Goal: Task Accomplishment & Management: Manage account settings

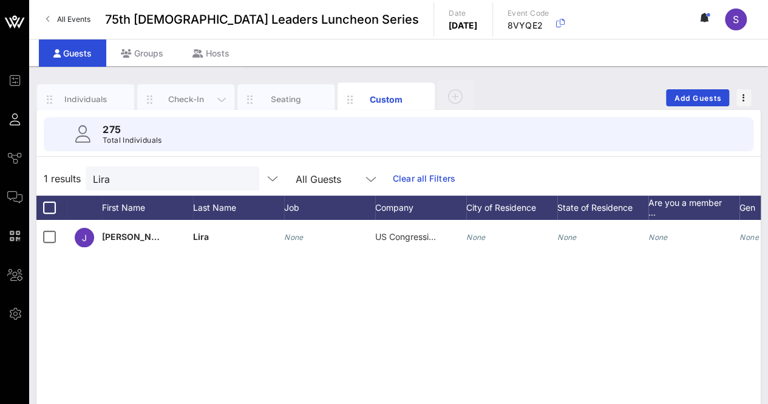
click at [175, 98] on div "Check-In" at bounding box center [186, 99] width 54 height 12
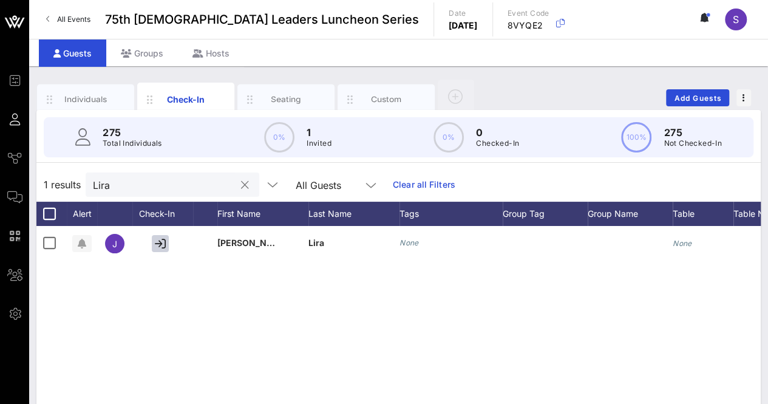
click at [241, 186] on button "clear icon" at bounding box center [245, 185] width 8 height 12
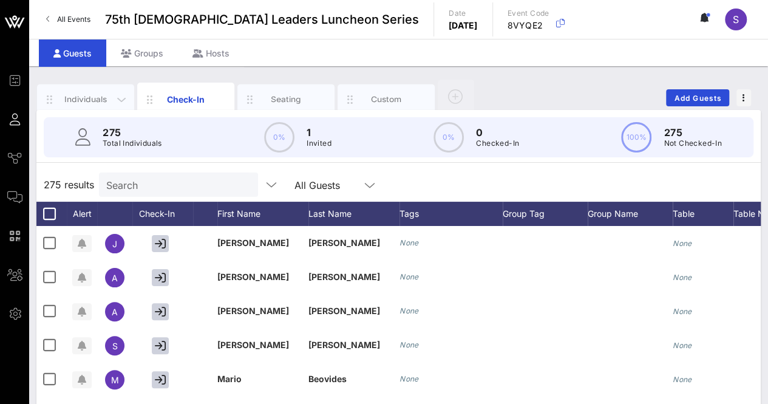
click at [89, 89] on div "Individuals" at bounding box center [85, 99] width 97 height 30
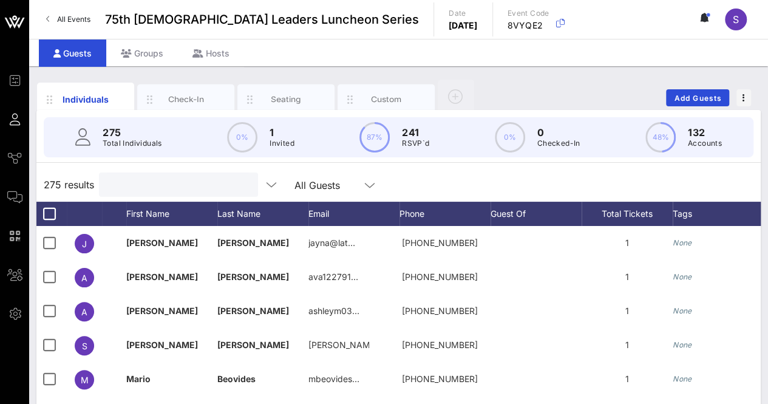
click at [175, 188] on input "text" at bounding box center [177, 185] width 142 height 16
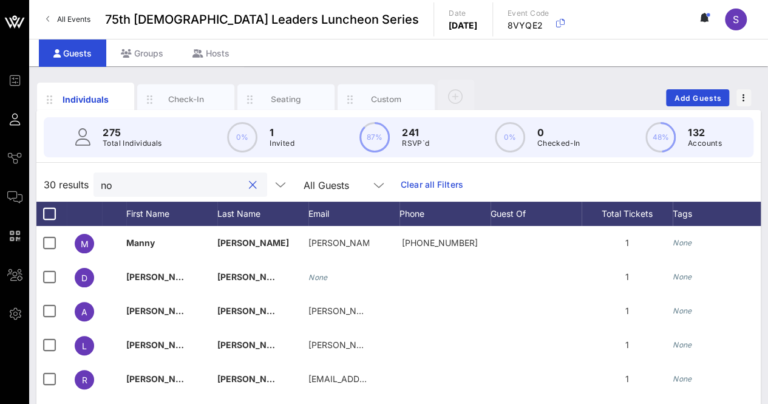
type input "n"
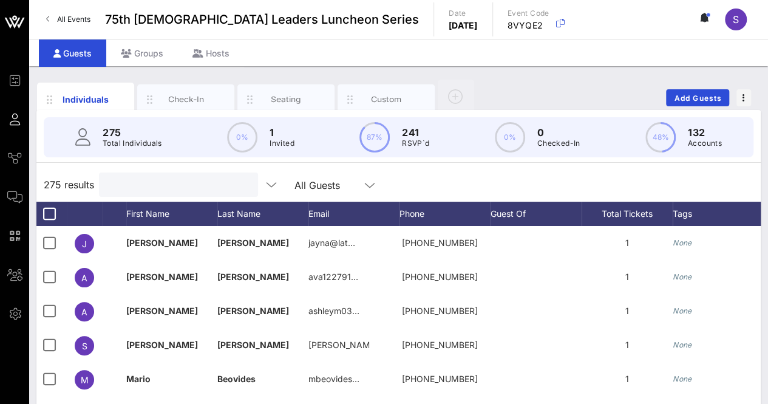
click at [178, 183] on input "text" at bounding box center [177, 185] width 142 height 16
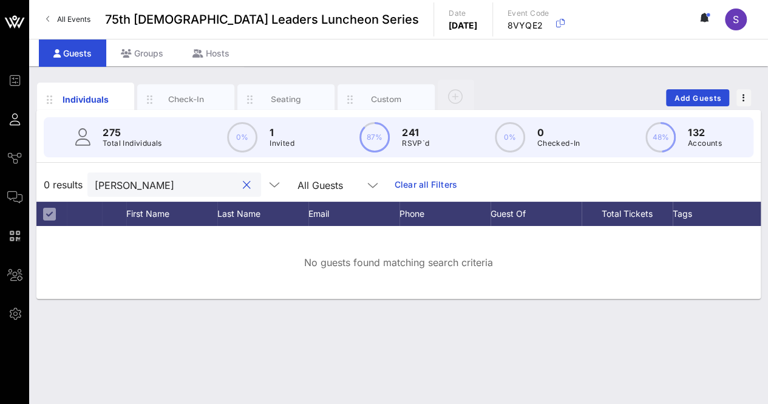
type input "Nora"
click at [132, 183] on input "Nora" at bounding box center [166, 185] width 142 height 16
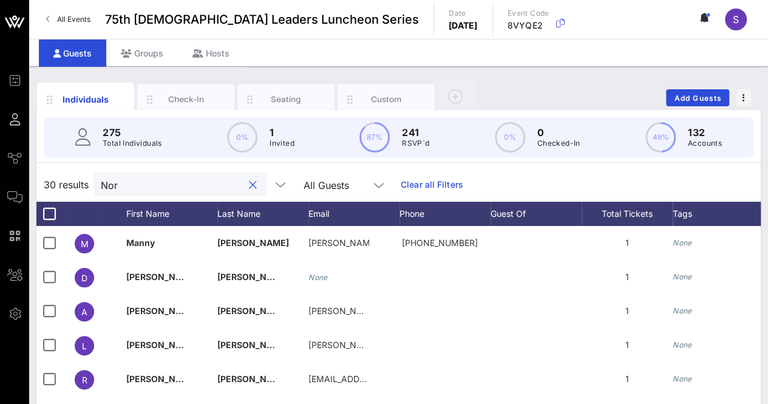
type input "Nora"
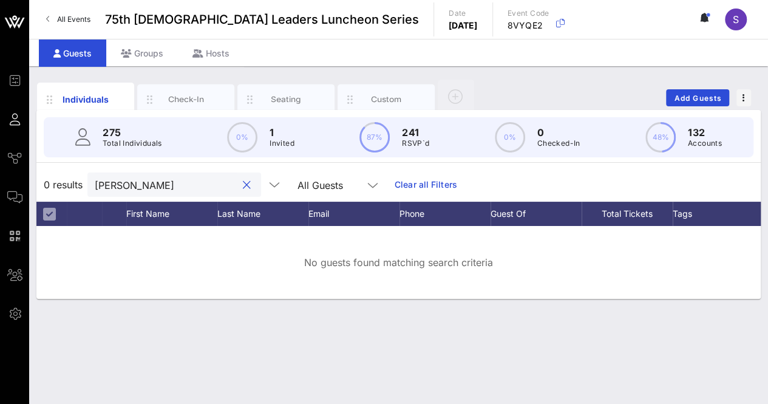
click at [132, 183] on input "Nora" at bounding box center [166, 185] width 142 height 16
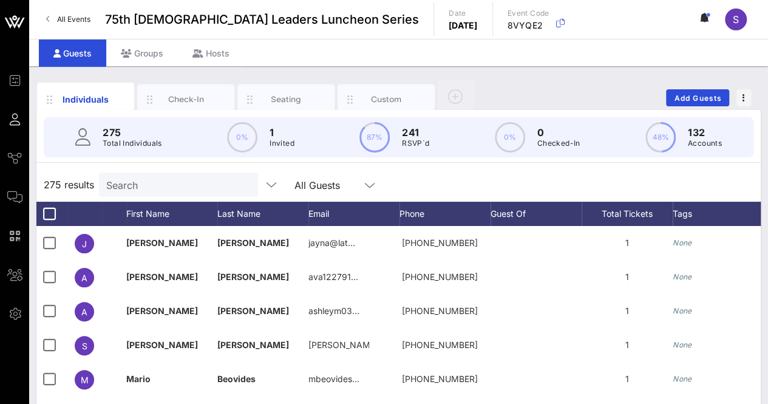
click at [161, 193] on div "Search" at bounding box center [177, 184] width 142 height 24
type input "N"
click at [437, 172] on div "275 results Search All Guests" at bounding box center [398, 185] width 724 height 34
click at [687, 103] on button "Add Guests" at bounding box center [697, 97] width 63 height 17
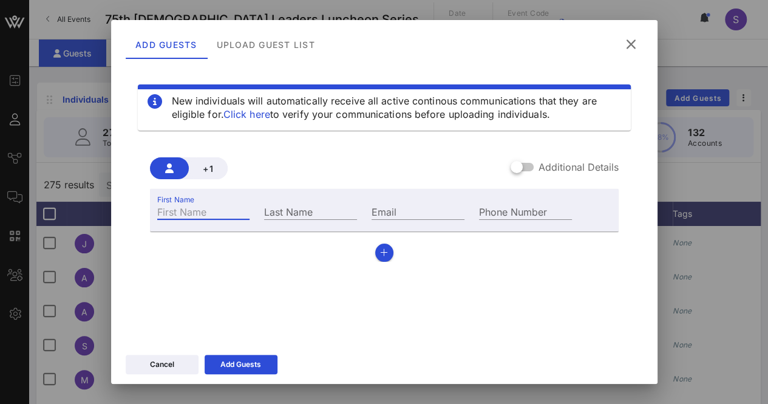
click at [240, 212] on input "First Name" at bounding box center [203, 211] width 93 height 16
type input "Nora"
click at [280, 213] on input "Last Name" at bounding box center [310, 211] width 93 height 16
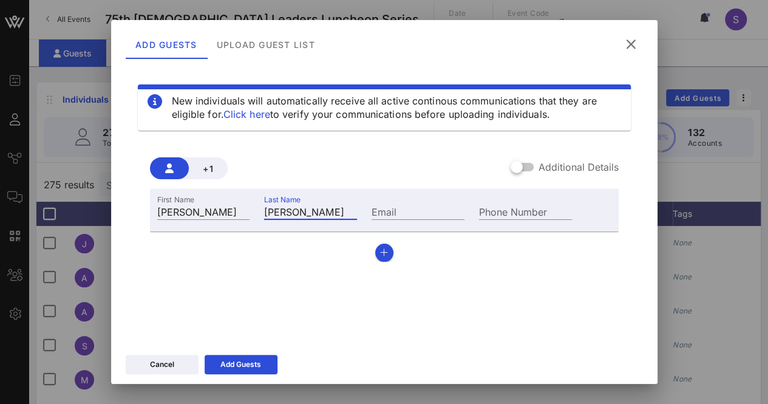
type input "Comstock"
click at [185, 280] on div "New individuals will automatically receive all active continous communications …" at bounding box center [384, 210] width 517 height 291
click at [410, 212] on input "Email" at bounding box center [418, 211] width 93 height 16
paste input "nora.comstock@gmail.com"
drag, startPoint x: 439, startPoint y: 211, endPoint x: 350, endPoint y: 204, distance: 89.5
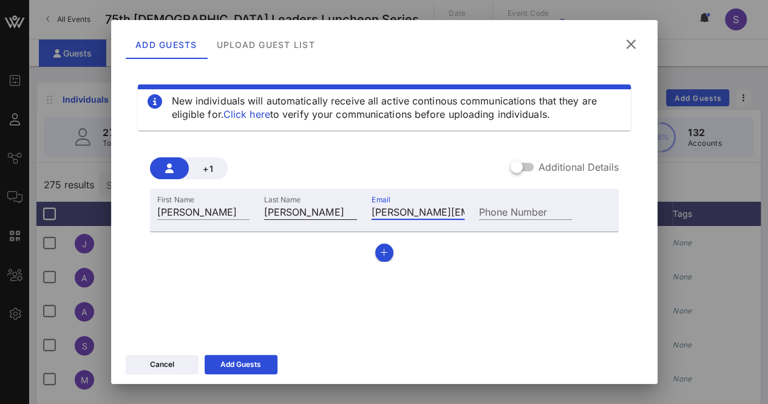
click at [350, 204] on div "First Name Nora Last Name Comstock Email nora.comstock@gmail.com Phone Number" at bounding box center [365, 210] width 430 height 33
click at [403, 213] on input "nora.comstock@gmail.com" at bounding box center [418, 211] width 93 height 16
type input "nora.comstock@gmail.com"
click at [231, 364] on div "Add Guests" at bounding box center [240, 364] width 41 height 12
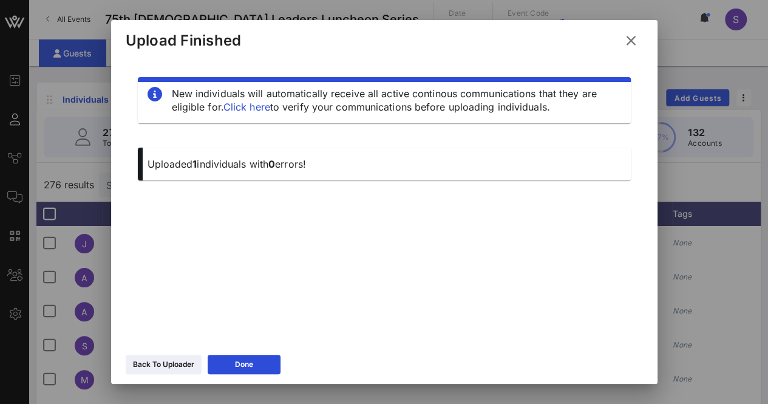
click at [634, 35] on icon at bounding box center [631, 40] width 16 height 15
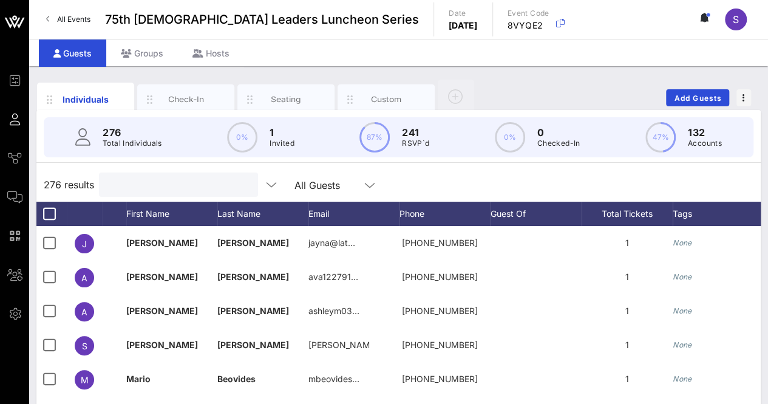
click at [178, 180] on input "text" at bounding box center [177, 185] width 142 height 16
type input "n"
click at [437, 181] on div "276 results Search All Guests" at bounding box center [398, 185] width 724 height 34
click at [205, 178] on input "text" at bounding box center [177, 185] width 142 height 16
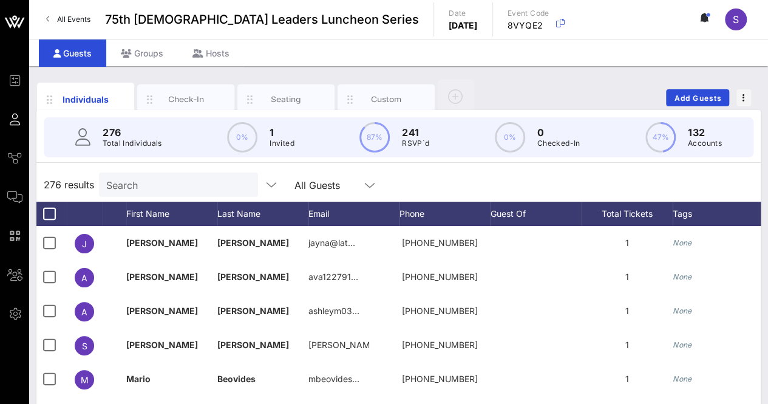
click at [402, 172] on div "276 results Search All Guests" at bounding box center [398, 185] width 724 height 34
click at [154, 188] on input "Search" at bounding box center [177, 185] width 142 height 16
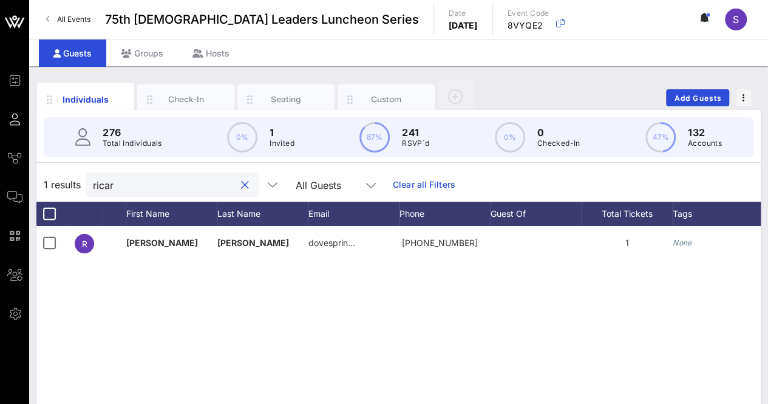
click at [175, 189] on input "ricar" at bounding box center [164, 185] width 142 height 16
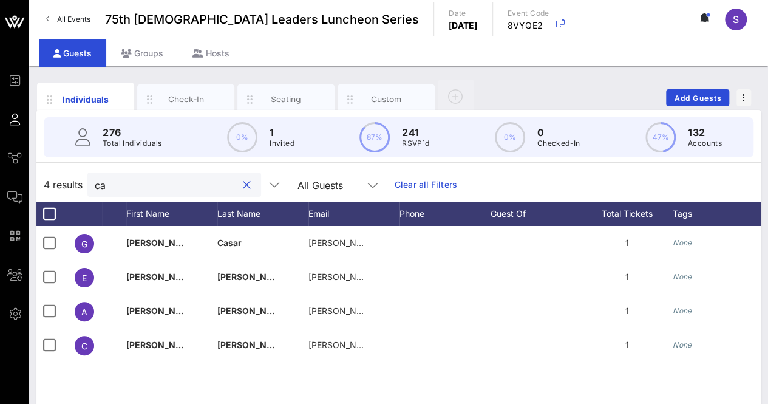
type input "c"
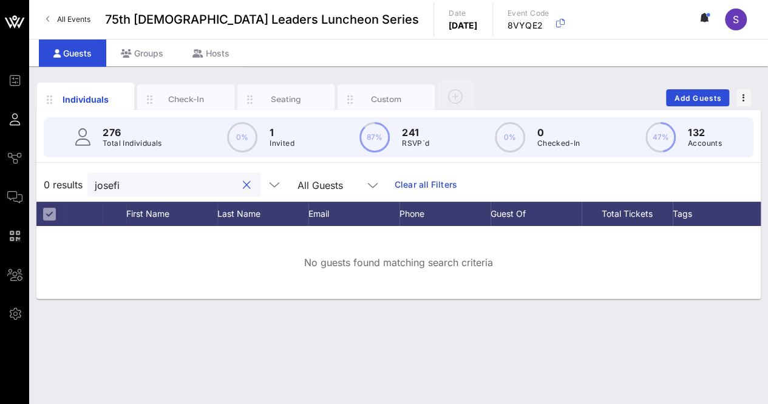
click at [148, 177] on input "josefi" at bounding box center [166, 185] width 142 height 16
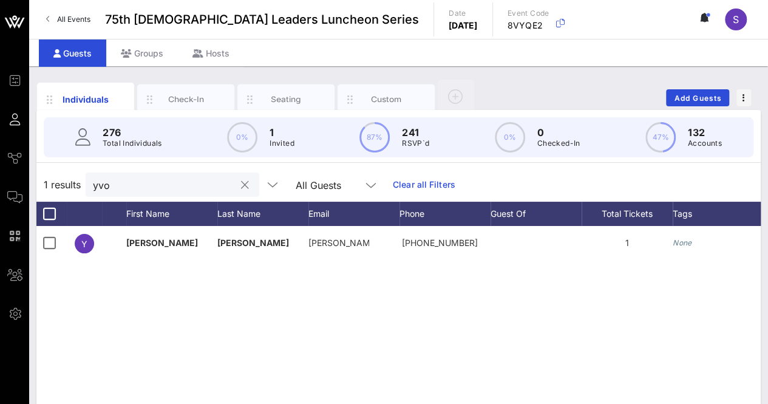
click at [146, 191] on input "yvo" at bounding box center [164, 185] width 142 height 16
type input "s"
click at [169, 180] on input "dabb" at bounding box center [164, 185] width 142 height 16
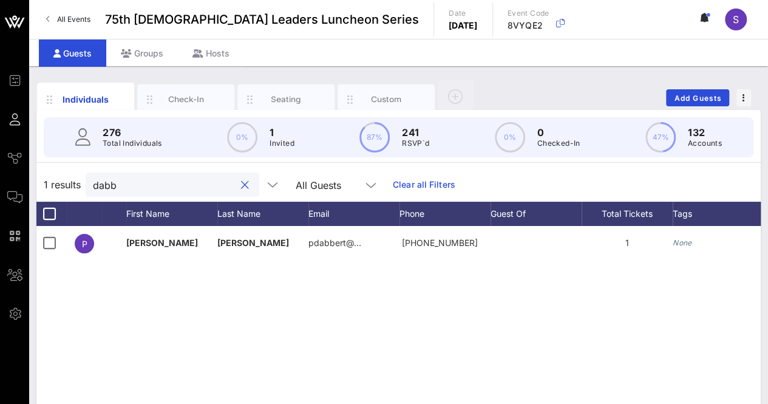
click at [169, 180] on input "dabb" at bounding box center [164, 185] width 142 height 16
click at [149, 190] on input "espar" at bounding box center [164, 185] width 142 height 16
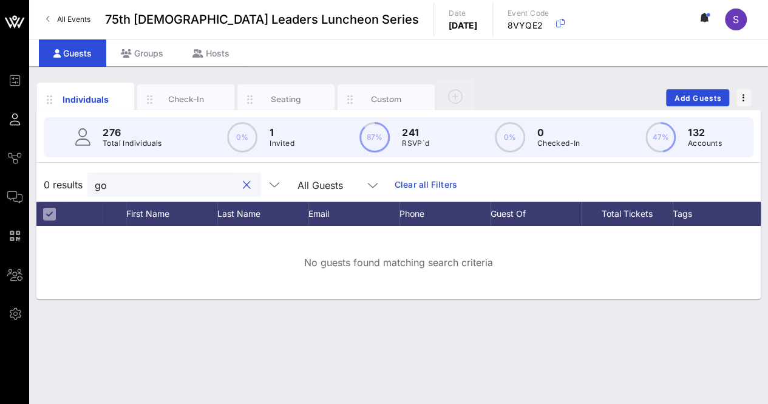
type input "g"
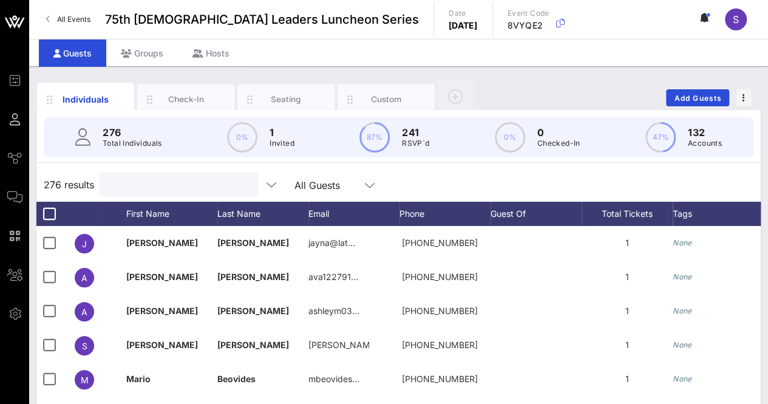
click at [155, 188] on input "text" at bounding box center [177, 185] width 142 height 16
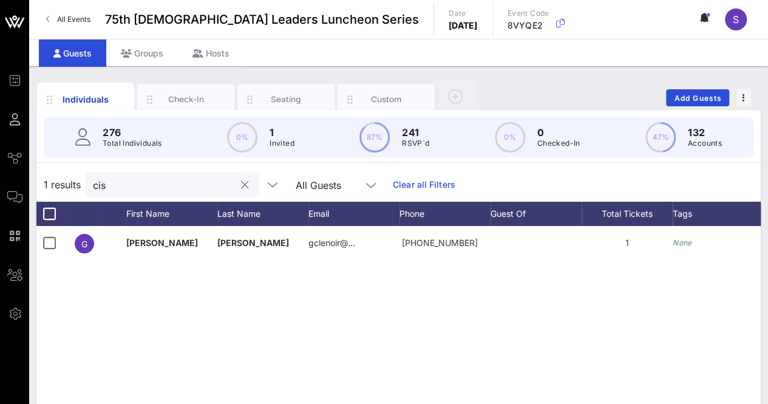
click at [161, 184] on input "cis" at bounding box center [164, 185] width 142 height 16
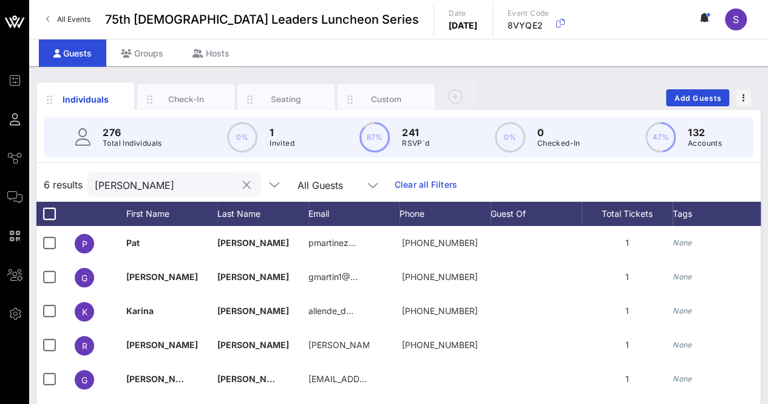
click at [123, 189] on input "marti" at bounding box center [166, 185] width 142 height 16
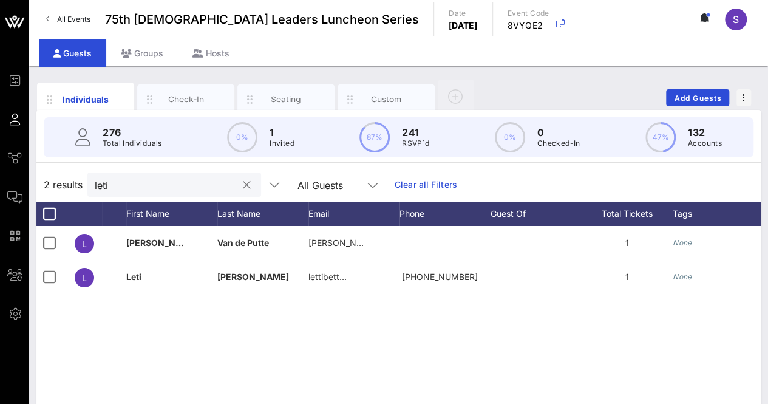
click at [155, 194] on div "leti" at bounding box center [166, 184] width 142 height 24
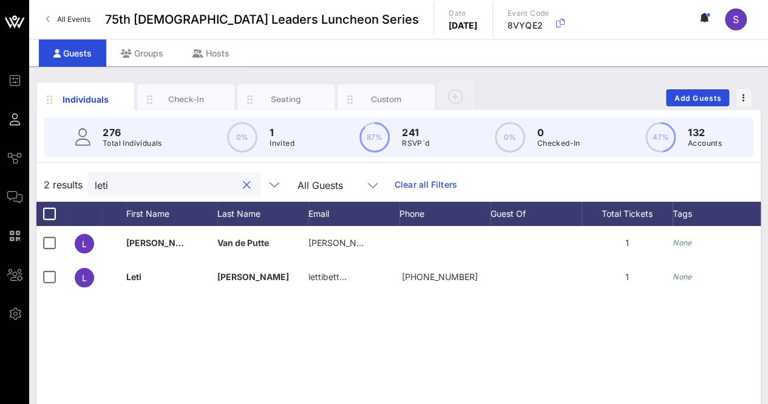
click at [155, 194] on div "leti" at bounding box center [166, 184] width 142 height 24
click at [126, 182] on input "leti" at bounding box center [166, 185] width 142 height 16
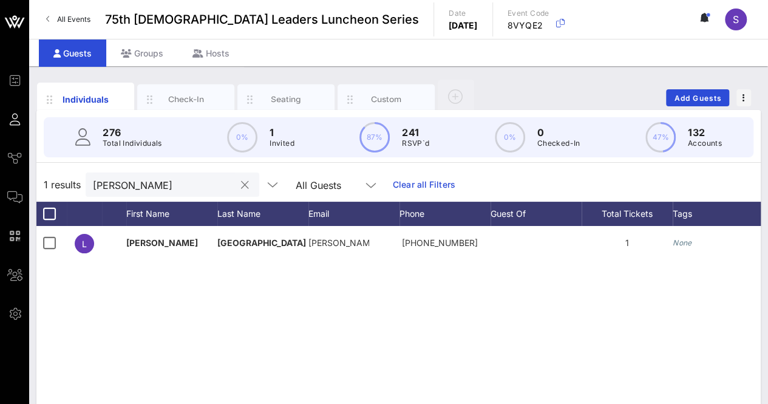
click at [142, 183] on input "lila" at bounding box center [164, 185] width 142 height 16
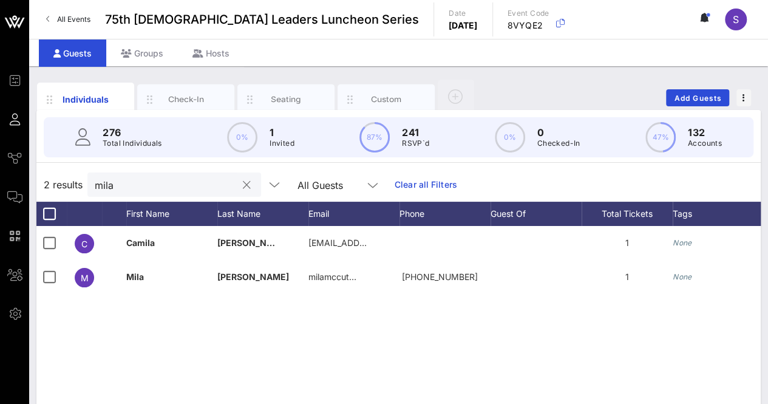
click at [165, 187] on input "mila" at bounding box center [166, 185] width 142 height 16
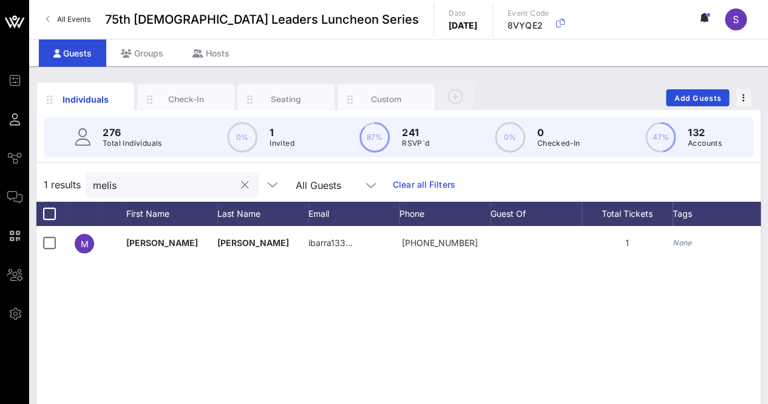
click at [141, 182] on input "melis" at bounding box center [164, 185] width 142 height 16
click at [161, 185] on input "susan" at bounding box center [164, 185] width 142 height 16
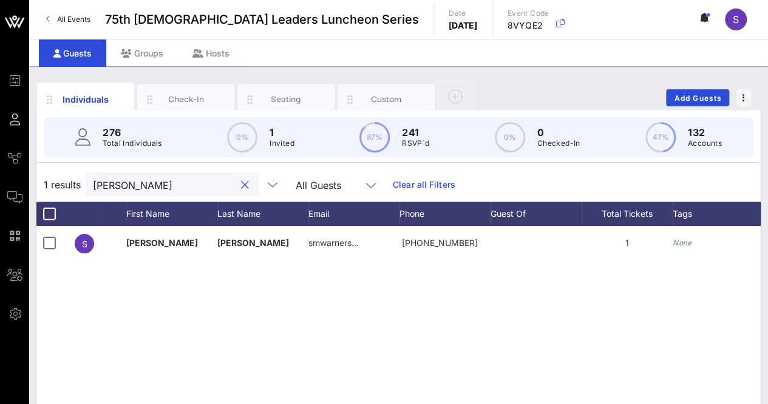
click at [161, 185] on input "susan" at bounding box center [164, 185] width 142 height 16
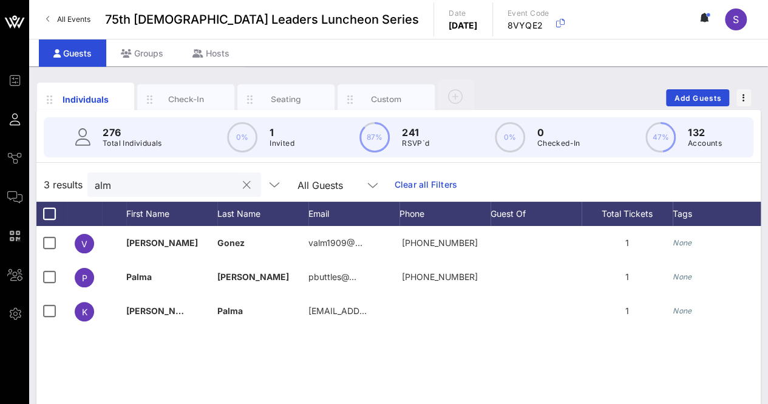
click at [130, 187] on input "alm" at bounding box center [166, 185] width 142 height 16
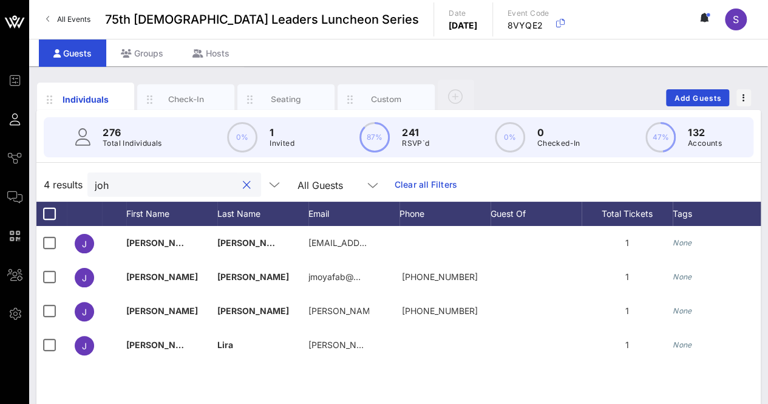
click at [170, 196] on div "4 results joh All Guests Clear all Filters" at bounding box center [398, 185] width 724 height 34
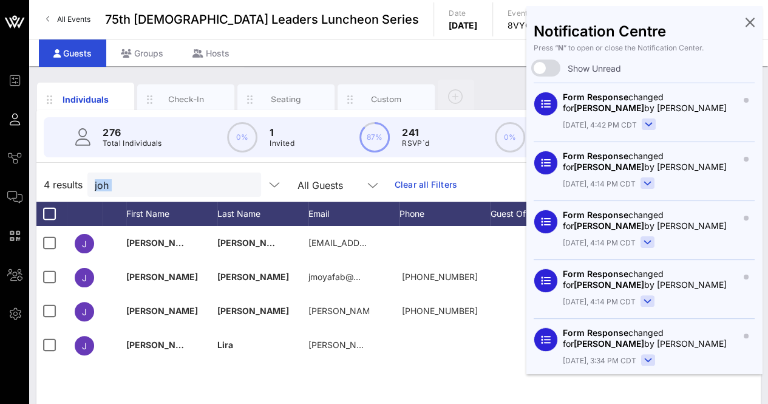
click at [745, 21] on icon at bounding box center [749, 22] width 9 height 2
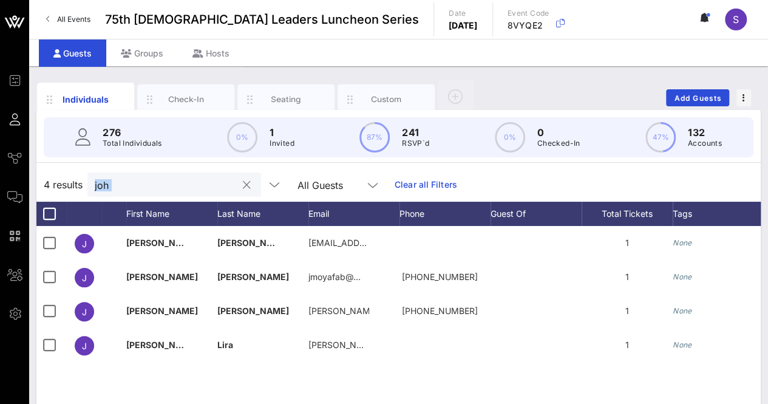
click at [180, 183] on input "joh" at bounding box center [166, 185] width 142 height 16
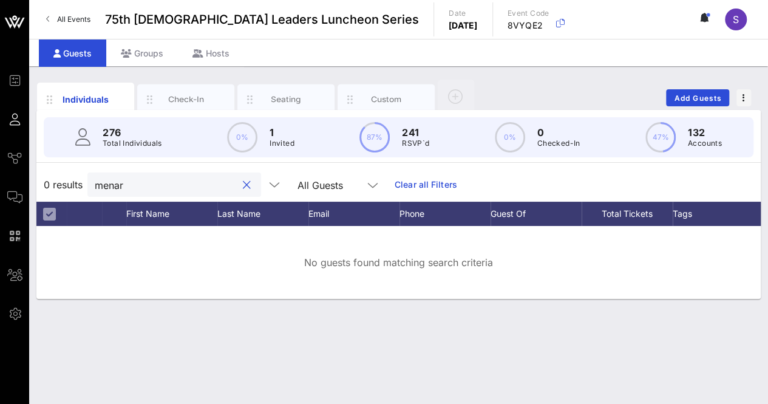
click at [126, 183] on input "menar" at bounding box center [166, 185] width 142 height 16
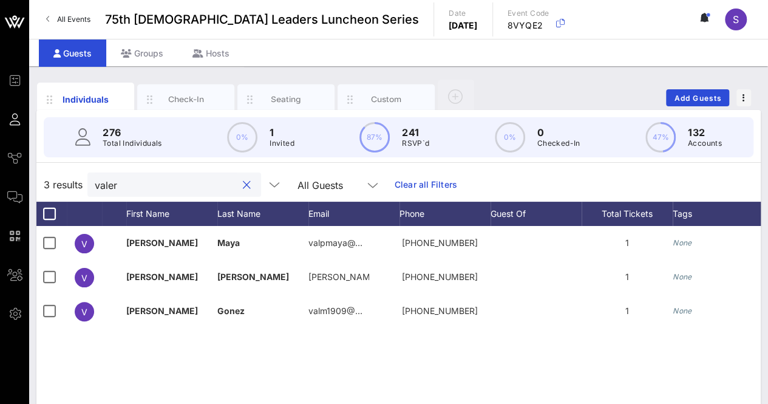
click at [111, 189] on input "valer" at bounding box center [166, 185] width 142 height 16
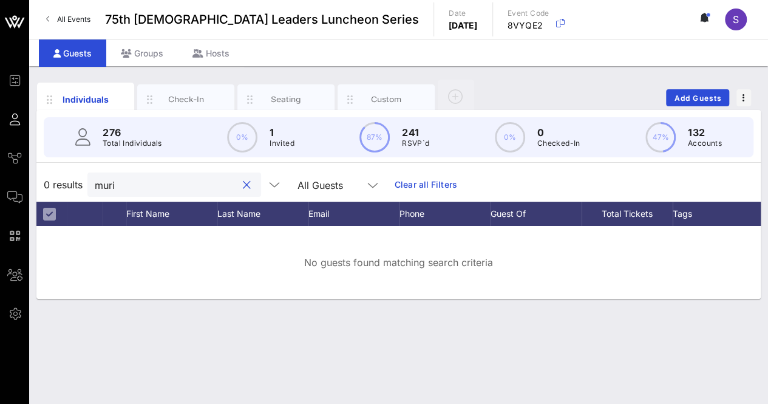
click at [114, 190] on input "muri" at bounding box center [166, 185] width 142 height 16
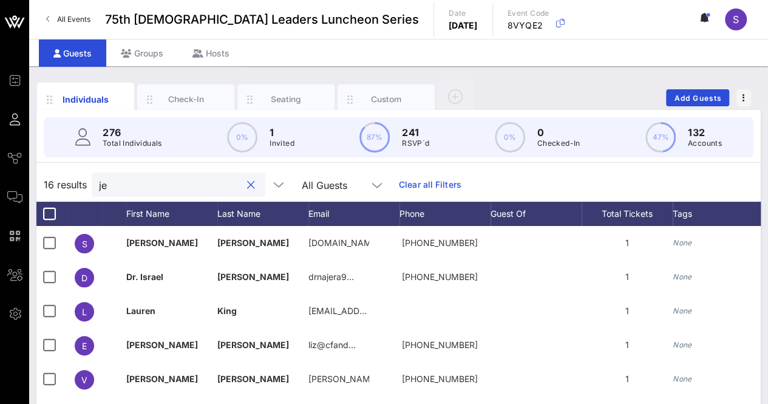
type input "j"
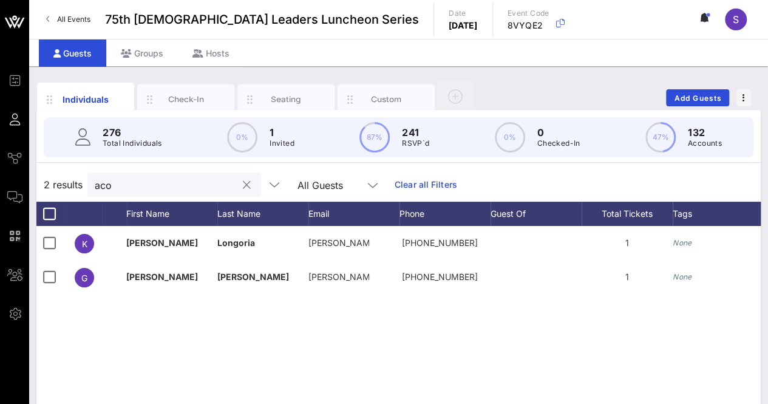
click at [112, 182] on input "aco" at bounding box center [166, 185] width 142 height 16
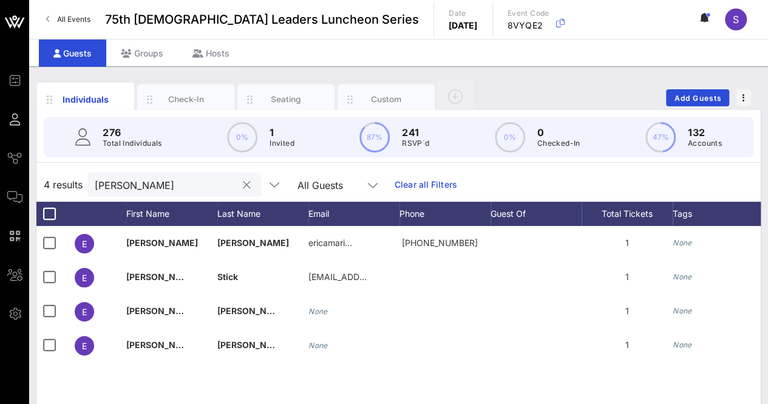
click at [144, 192] on div "erica" at bounding box center [166, 184] width 142 height 24
click at [114, 180] on input "erica" at bounding box center [166, 185] width 142 height 16
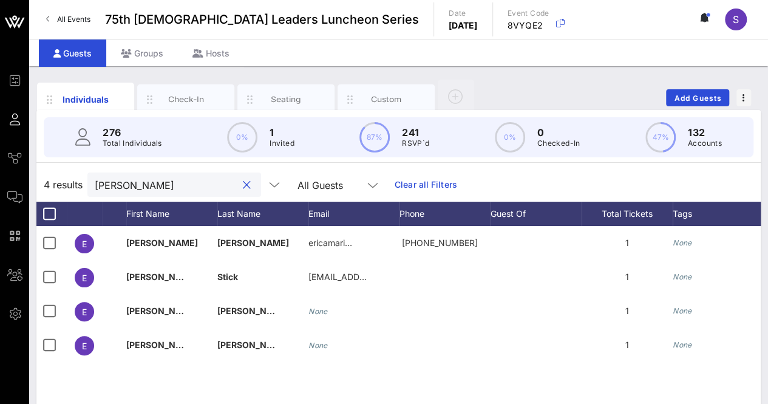
click at [114, 180] on input "erica" at bounding box center [166, 185] width 142 height 16
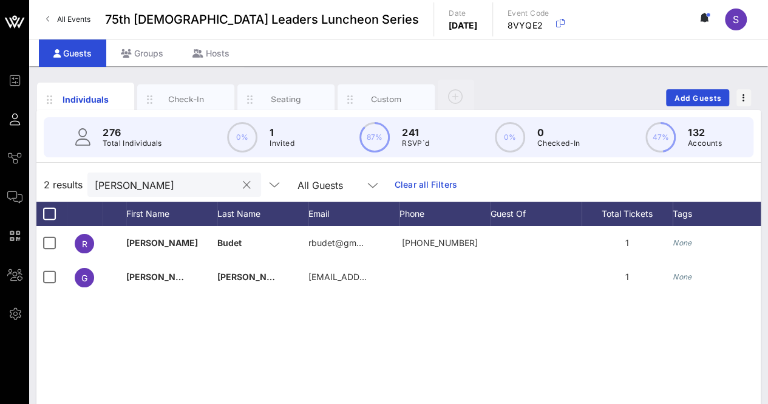
click at [179, 180] on input "gina" at bounding box center [166, 185] width 142 height 16
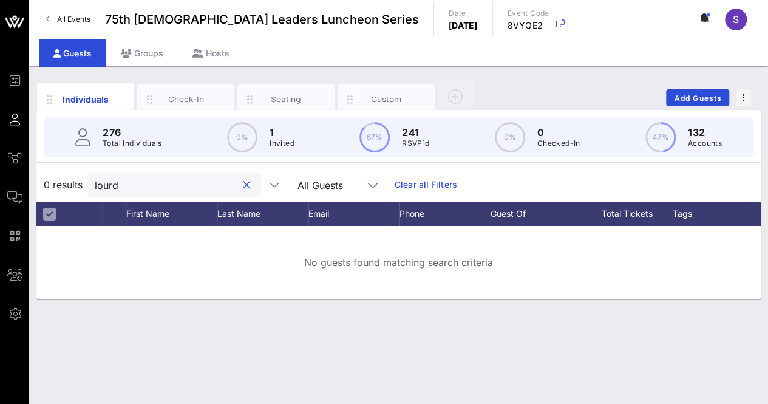
click at [143, 186] on input "lourd" at bounding box center [166, 185] width 142 height 16
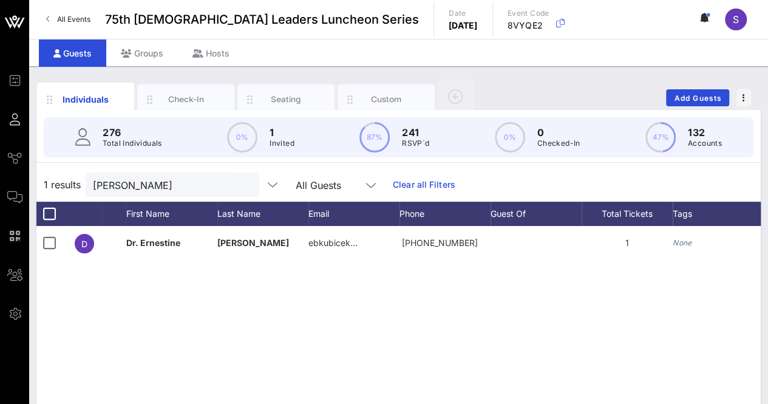
click at [171, 296] on div "D Dr. Ernestine Balderrama Kubicek ebkubicek… +15128097317 1 None Approved" at bounding box center [398, 408] width 724 height 364
click at [158, 189] on input "balderrama" at bounding box center [164, 185] width 142 height 16
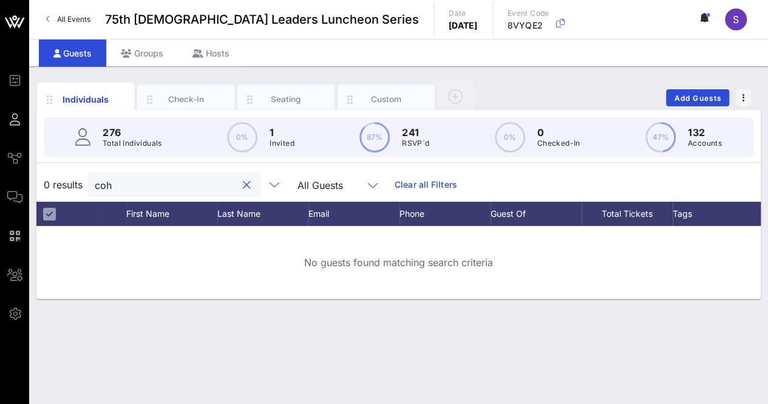
click at [160, 185] on input "coh" at bounding box center [166, 185] width 142 height 16
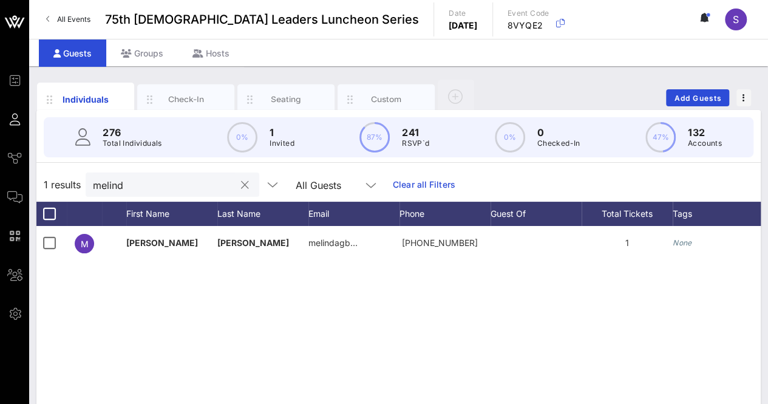
click at [160, 193] on div "melind" at bounding box center [164, 184] width 142 height 24
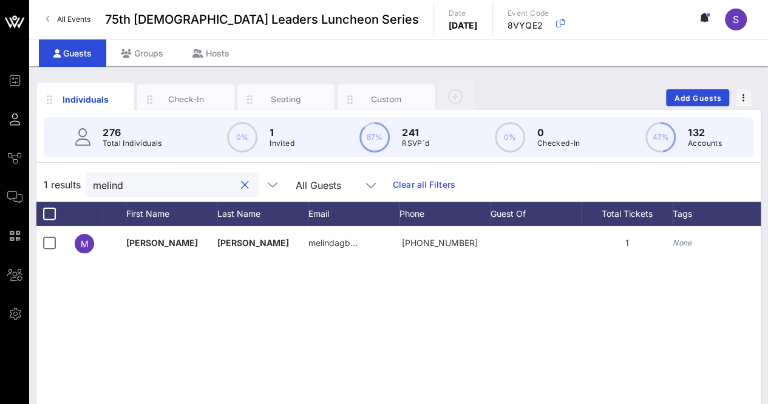
click at [160, 193] on div "melind" at bounding box center [164, 184] width 142 height 24
click at [118, 183] on input "melind" at bounding box center [164, 185] width 142 height 16
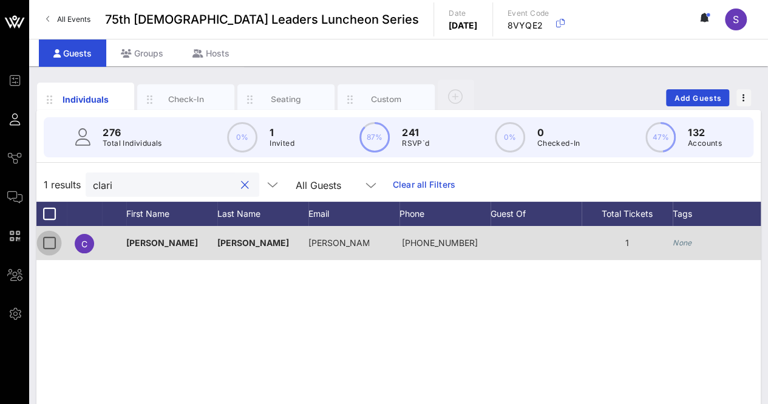
type input "clari"
click at [47, 242] on div at bounding box center [49, 242] width 21 height 21
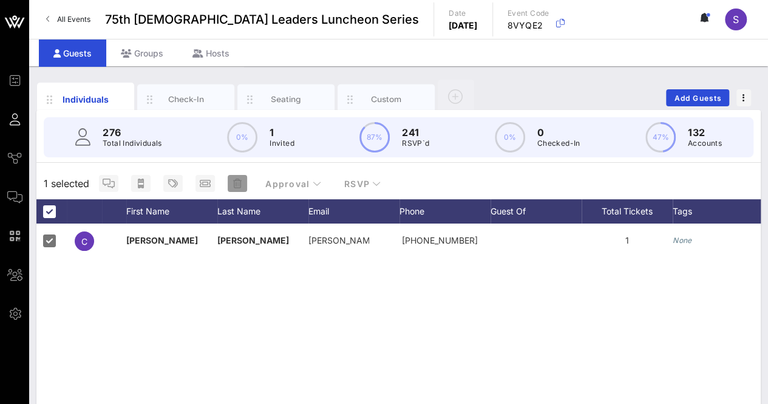
click at [239, 183] on icon "button" at bounding box center [237, 183] width 8 height 10
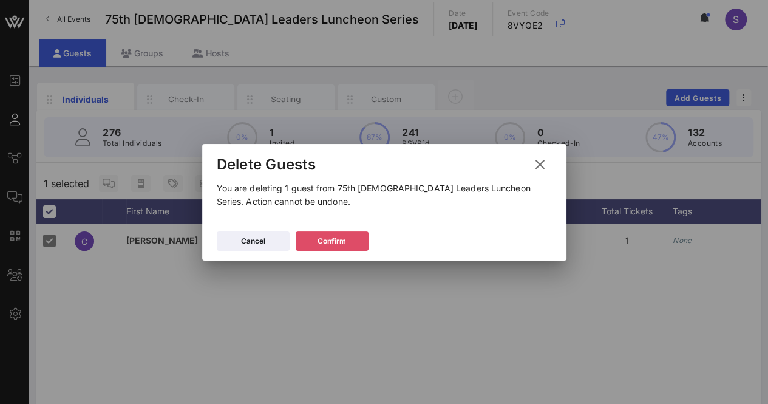
click at [319, 241] on div "Confirm" at bounding box center [331, 241] width 29 height 12
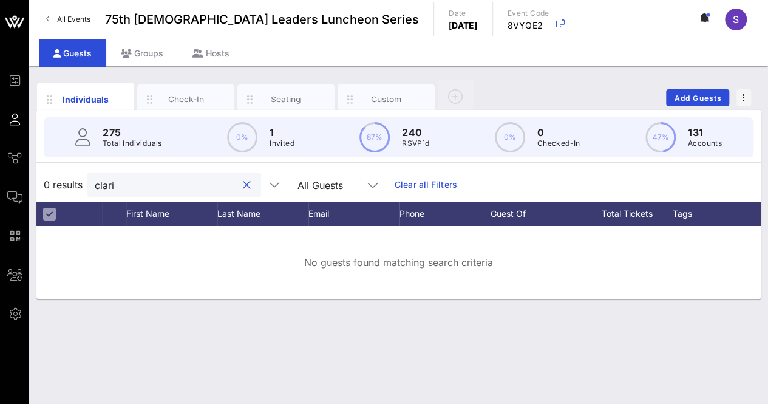
click at [146, 185] on input "clari" at bounding box center [166, 185] width 142 height 16
click at [180, 188] on input "casi" at bounding box center [166, 185] width 142 height 16
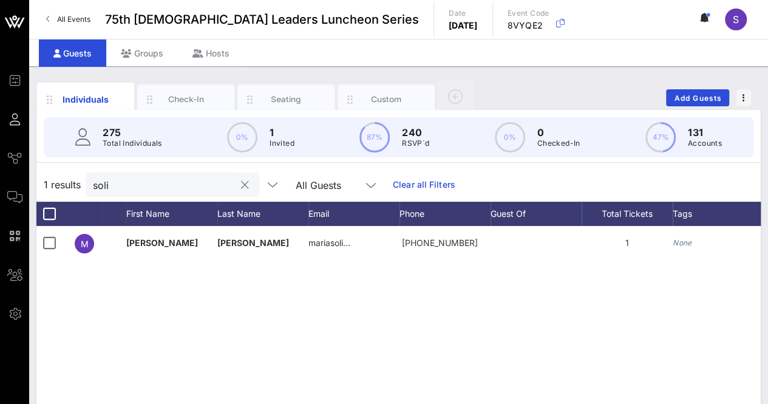
click at [147, 189] on input "soli" at bounding box center [164, 185] width 142 height 16
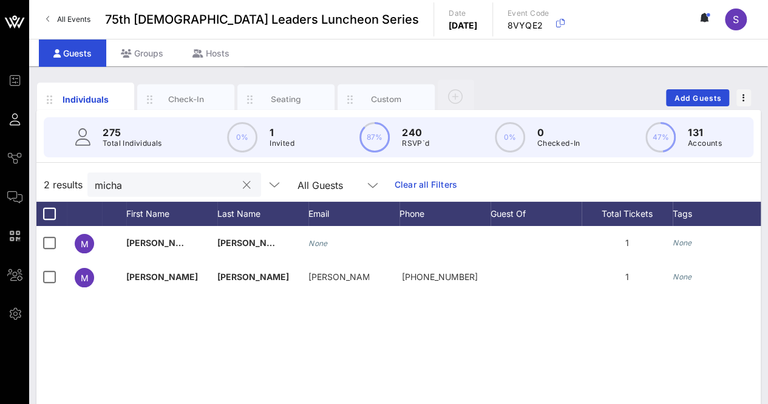
click at [141, 180] on input "micha" at bounding box center [166, 185] width 142 height 16
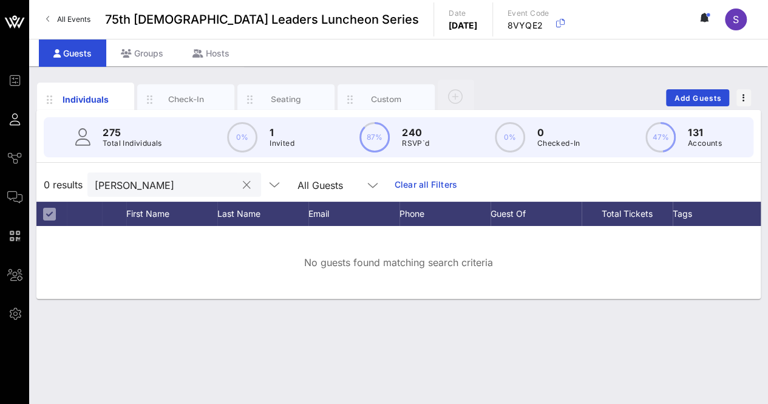
click at [126, 185] on input "acevedo" at bounding box center [166, 185] width 142 height 16
click at [115, 183] on input "susana" at bounding box center [166, 185] width 142 height 16
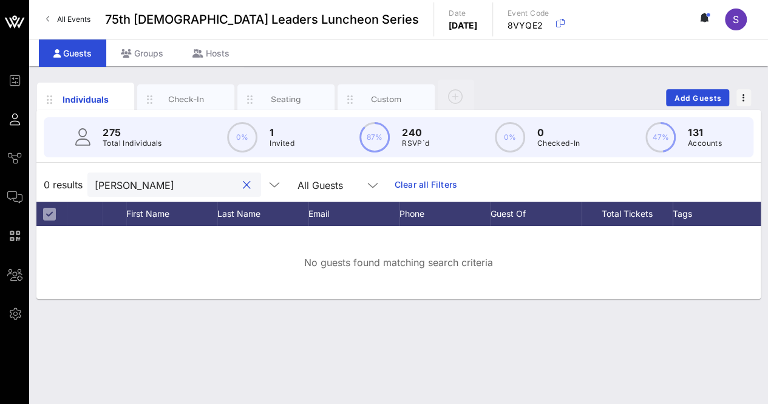
click at [115, 183] on input "susana" at bounding box center [166, 185] width 142 height 16
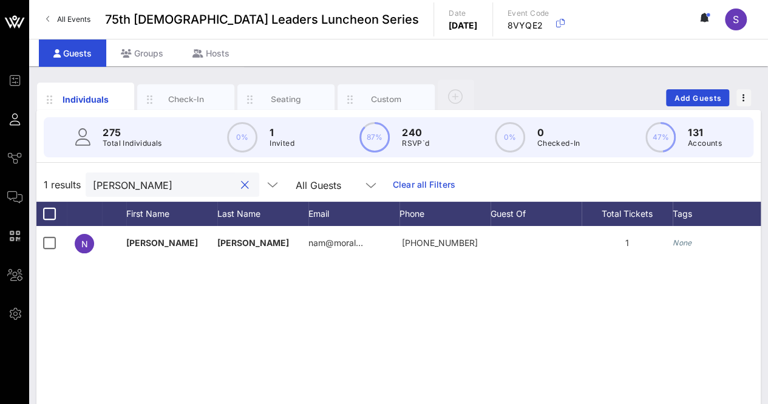
click at [135, 183] on input "morales" at bounding box center [164, 185] width 142 height 16
click at [146, 187] on input "kass" at bounding box center [164, 185] width 142 height 16
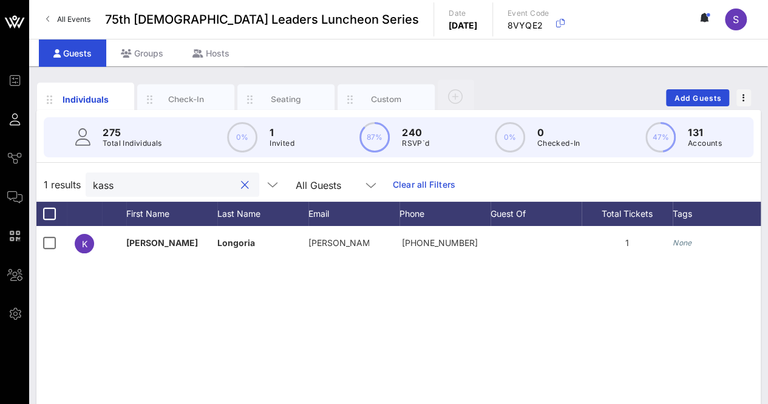
click at [146, 187] on input "kass" at bounding box center [164, 185] width 142 height 16
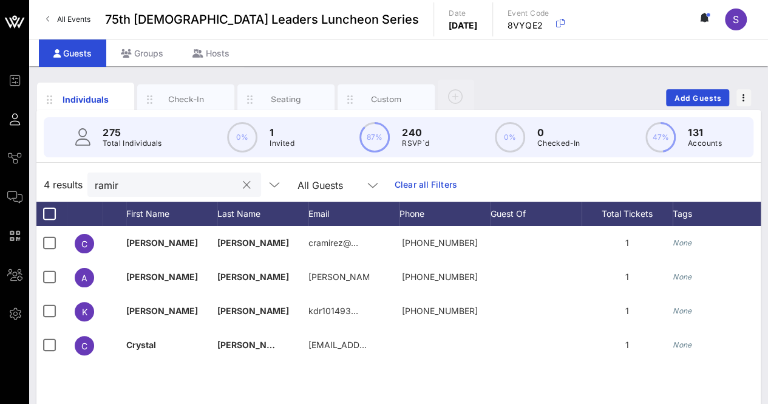
click at [160, 184] on input "ramir" at bounding box center [166, 185] width 142 height 16
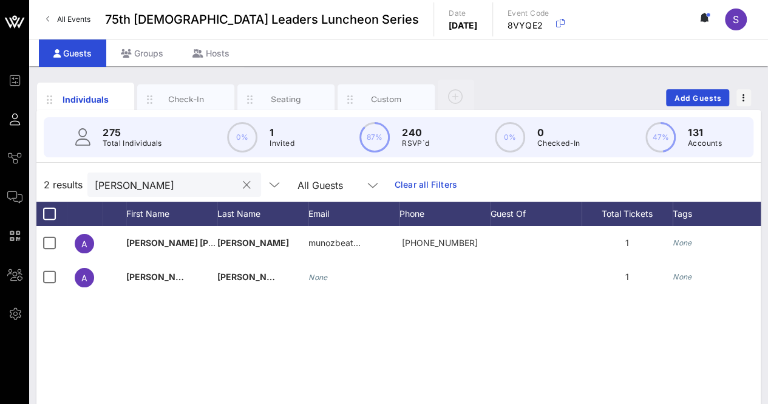
click at [138, 178] on input "ana b" at bounding box center [166, 185] width 142 height 16
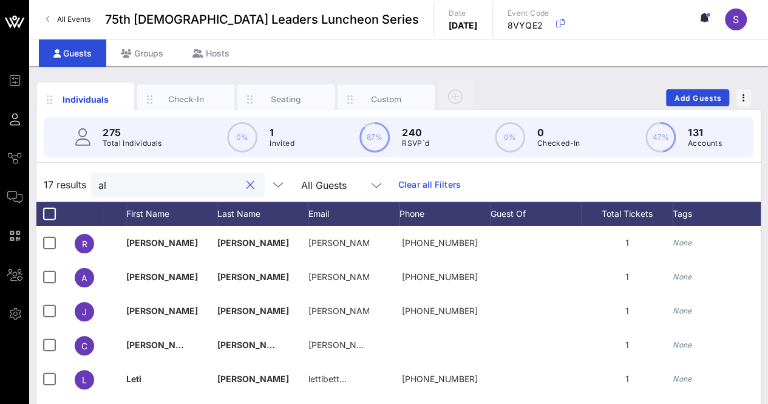
type input "a"
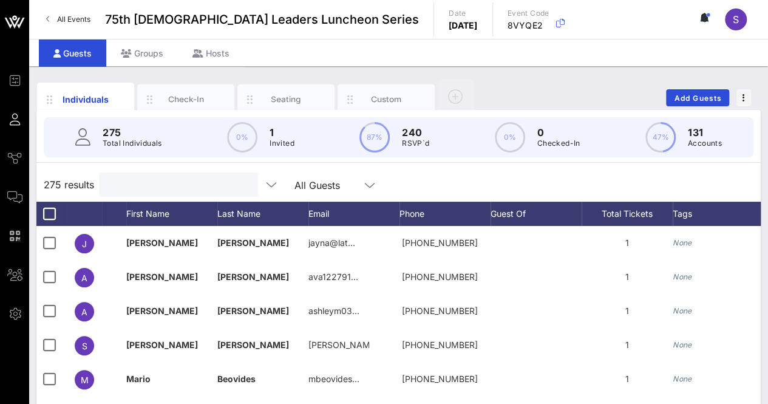
type input "s"
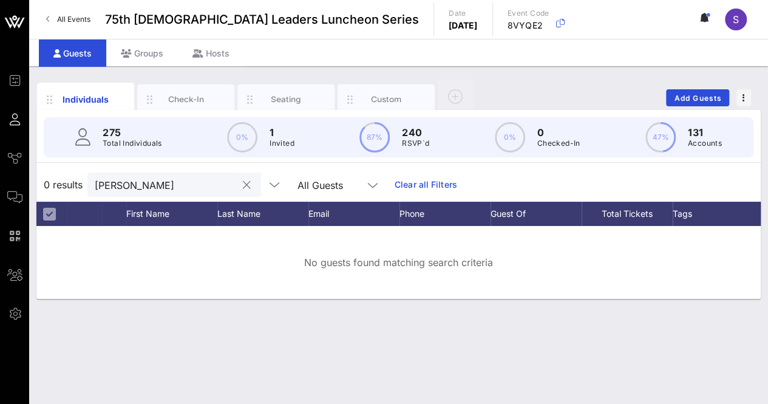
click at [123, 186] on input "delp" at bounding box center [166, 185] width 142 height 16
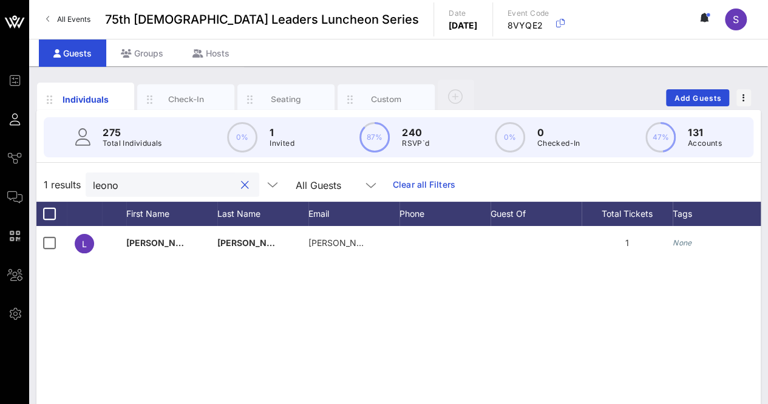
click at [166, 191] on input "leono" at bounding box center [164, 185] width 142 height 16
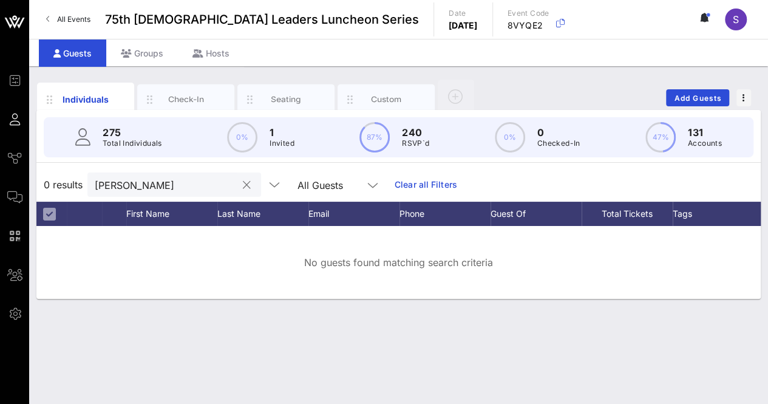
click at [149, 177] on input "varga" at bounding box center [166, 185] width 142 height 16
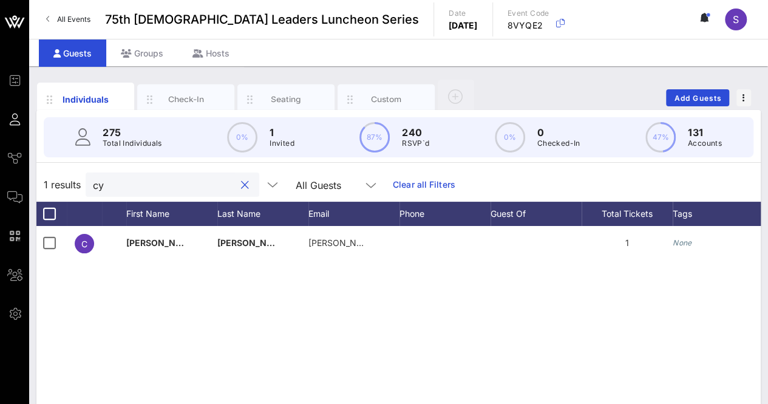
type input "c"
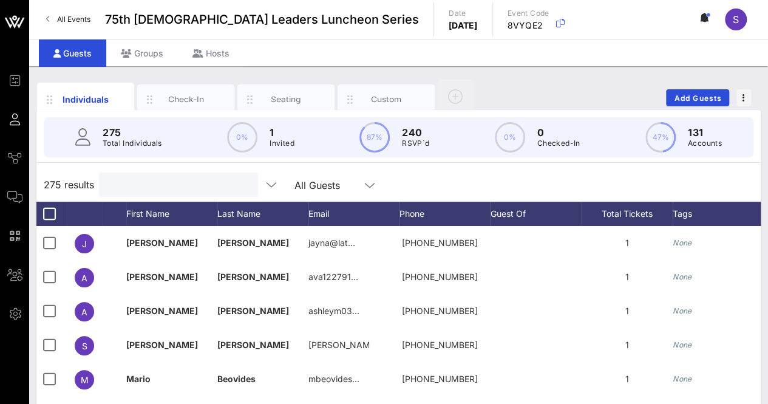
type input "h"
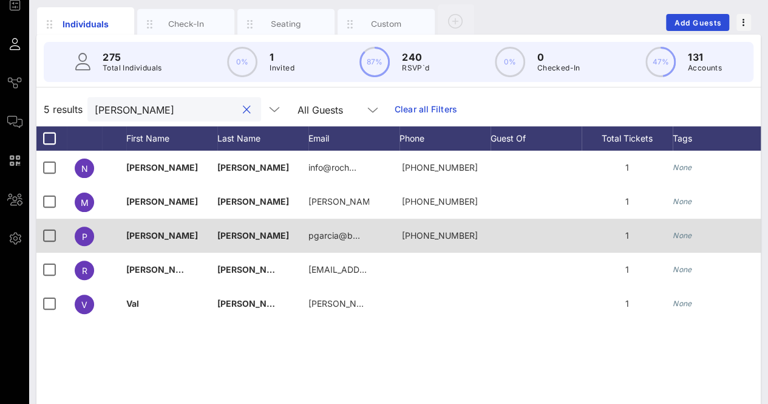
scroll to position [79, 0]
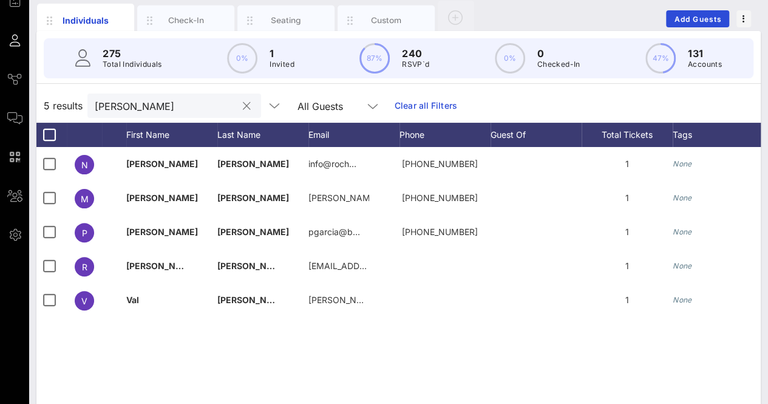
click at [120, 104] on input "garcia" at bounding box center [166, 106] width 142 height 16
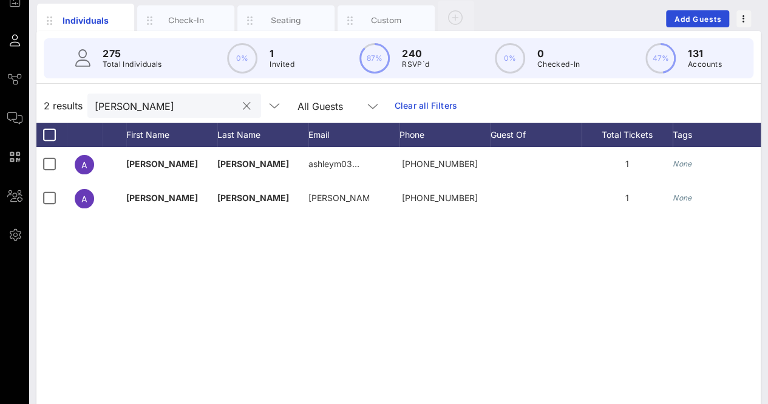
click at [148, 109] on input "ashley" at bounding box center [166, 106] width 142 height 16
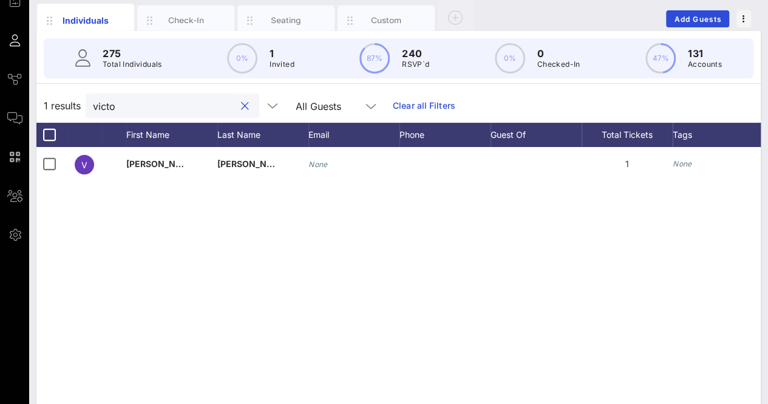
click at [124, 110] on input "victo" at bounding box center [164, 106] width 142 height 16
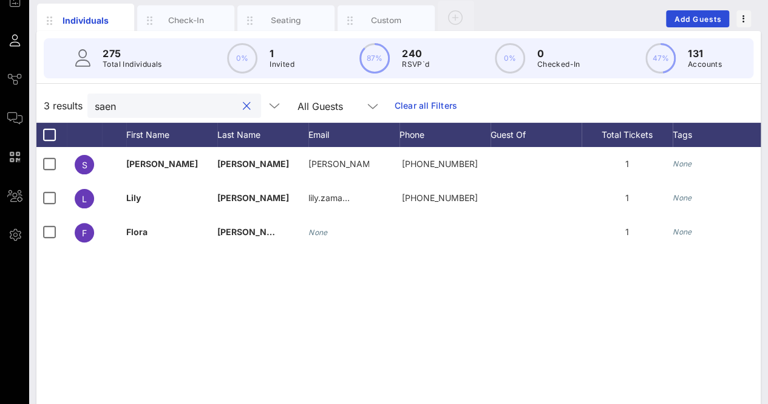
click at [142, 105] on input "saen" at bounding box center [166, 106] width 142 height 16
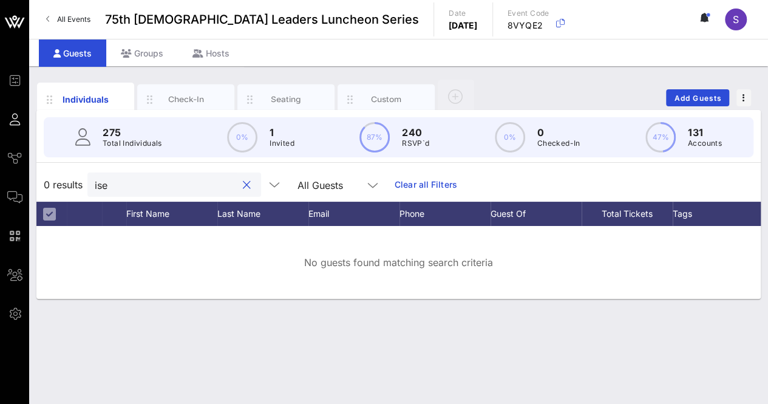
scroll to position [0, 0]
type input "i"
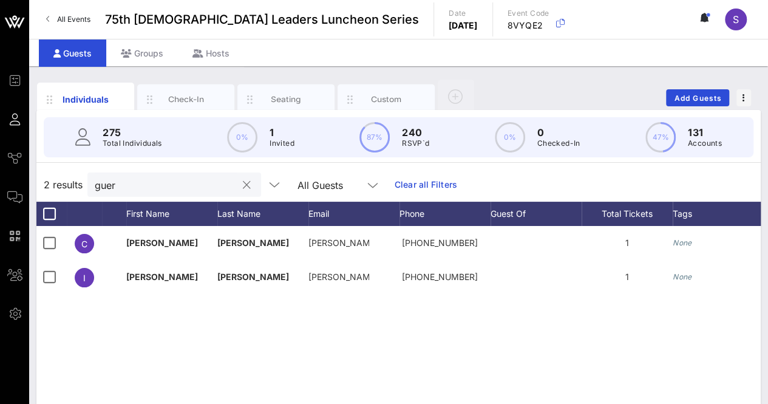
click at [158, 190] on input "guer" at bounding box center [166, 185] width 142 height 16
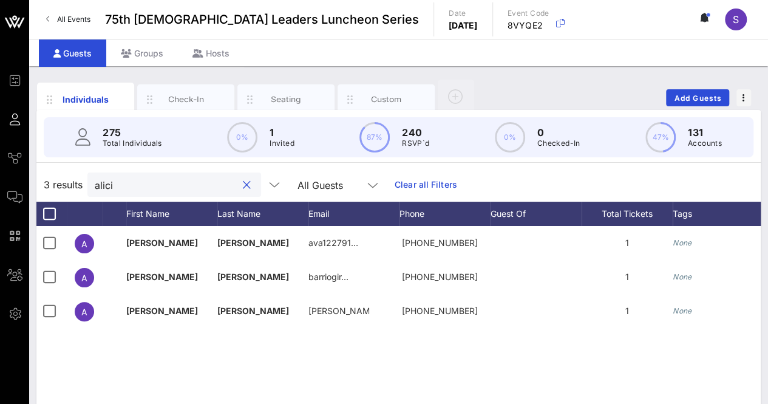
click at [127, 184] on input "alici" at bounding box center [166, 185] width 142 height 16
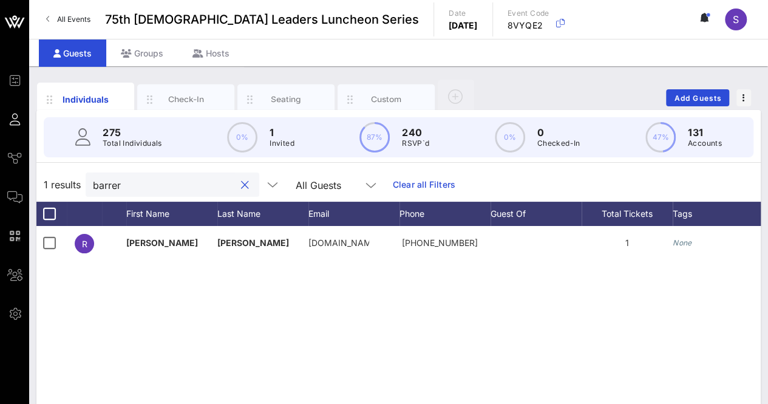
click at [157, 188] on input "barrer" at bounding box center [164, 185] width 142 height 16
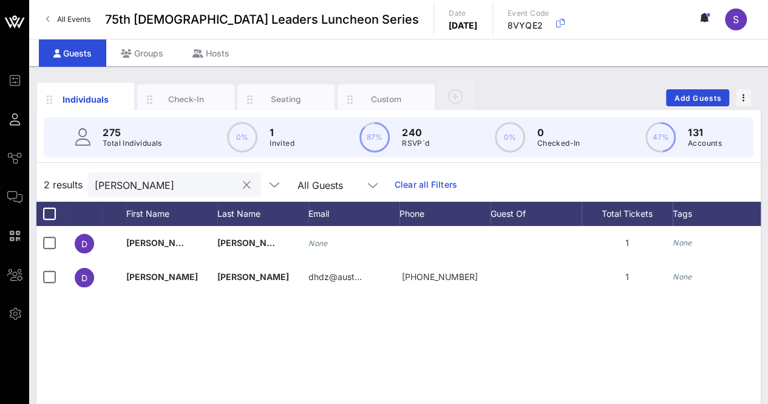
click at [135, 184] on input "dean" at bounding box center [166, 185] width 142 height 16
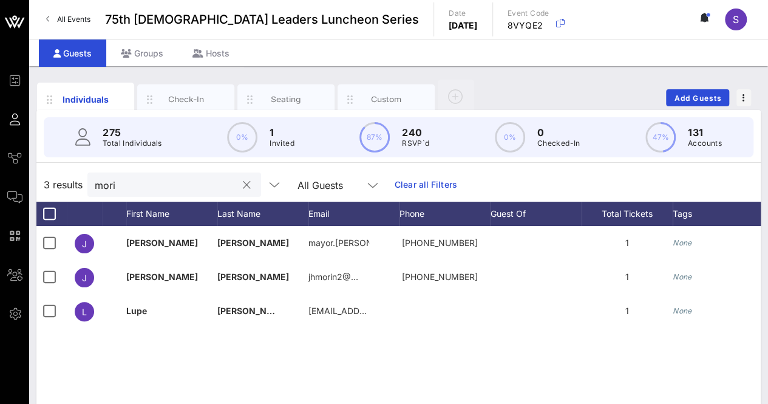
click at [162, 189] on input "mori" at bounding box center [166, 185] width 142 height 16
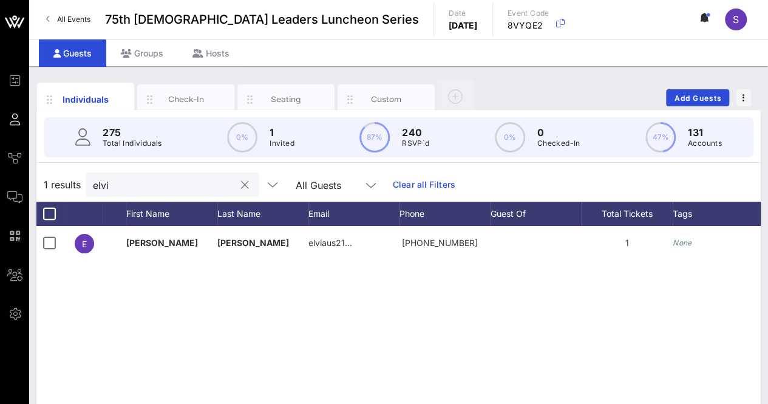
click at [175, 181] on input "elvi" at bounding box center [164, 185] width 142 height 16
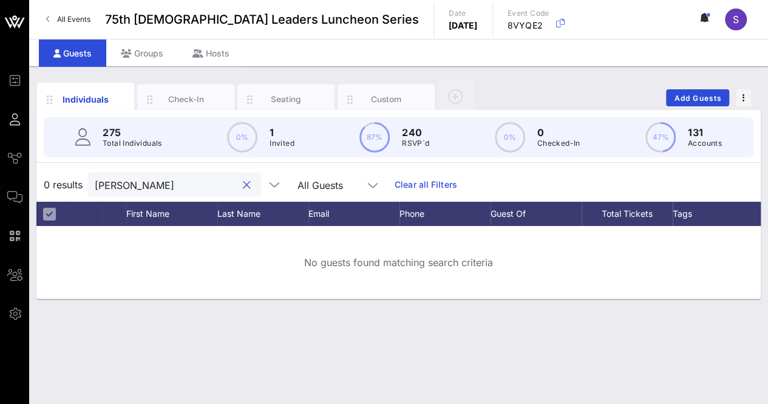
click at [161, 187] on input "ruth" at bounding box center [166, 185] width 142 height 16
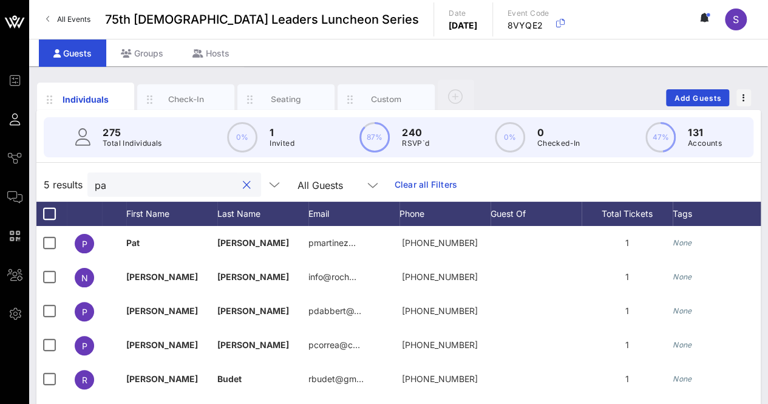
type input "p"
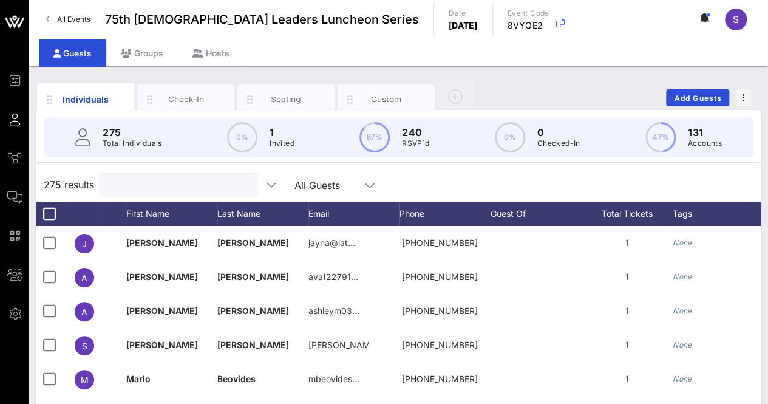
click at [161, 189] on input "text" at bounding box center [177, 185] width 142 height 16
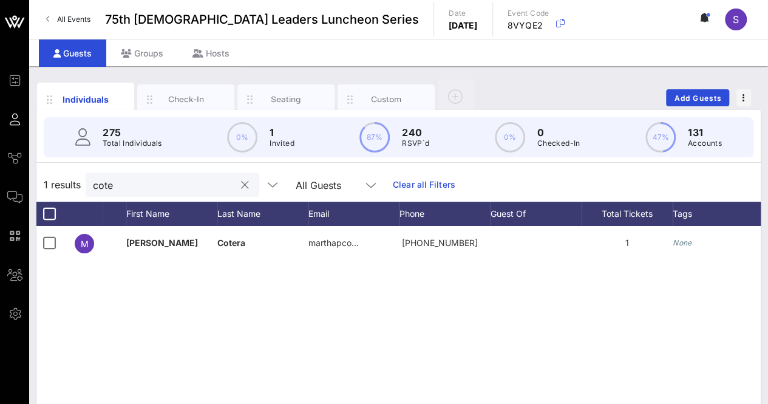
click at [156, 188] on input "cote" at bounding box center [164, 185] width 142 height 16
click at [106, 186] on input "villeg" at bounding box center [164, 185] width 142 height 16
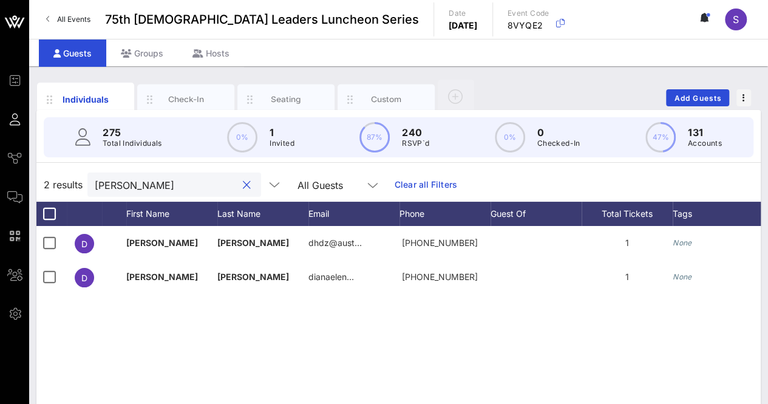
click at [128, 174] on div "diana" at bounding box center [166, 184] width 142 height 24
click at [110, 182] on input "diana" at bounding box center [166, 185] width 142 height 16
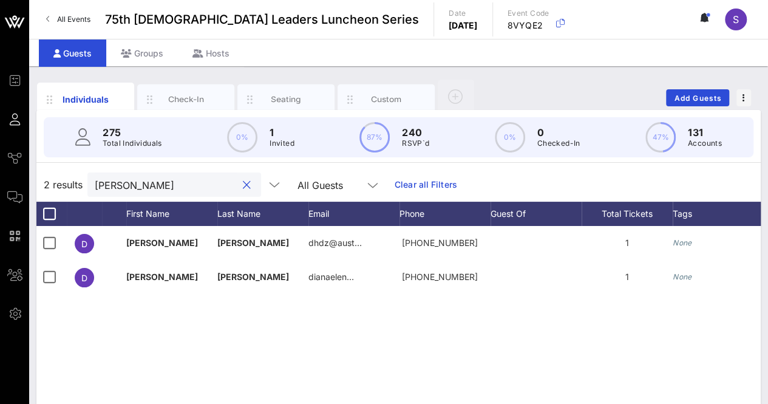
click at [110, 182] on input "diana" at bounding box center [166, 185] width 142 height 16
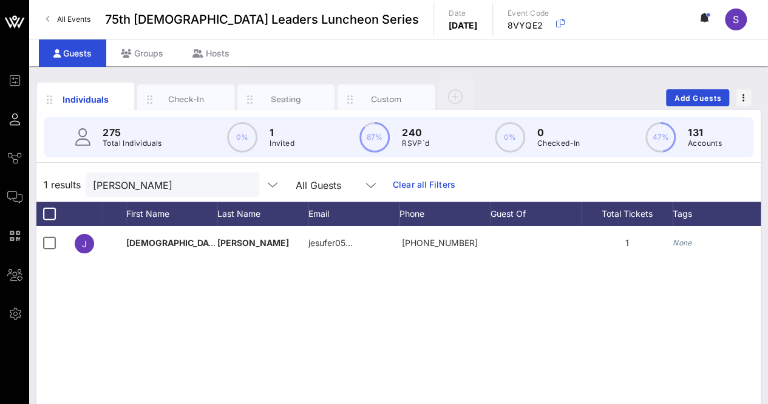
click at [135, 287] on div "J Jesus Nevarez jesufer05… +19564438932 1 None Approved" at bounding box center [398, 408] width 724 height 364
click at [176, 177] on input "neva" at bounding box center [164, 185] width 142 height 16
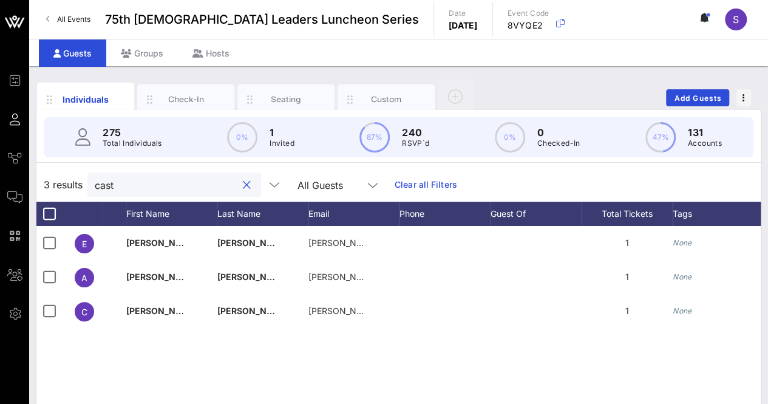
click at [150, 180] on input "cast" at bounding box center [166, 185] width 142 height 16
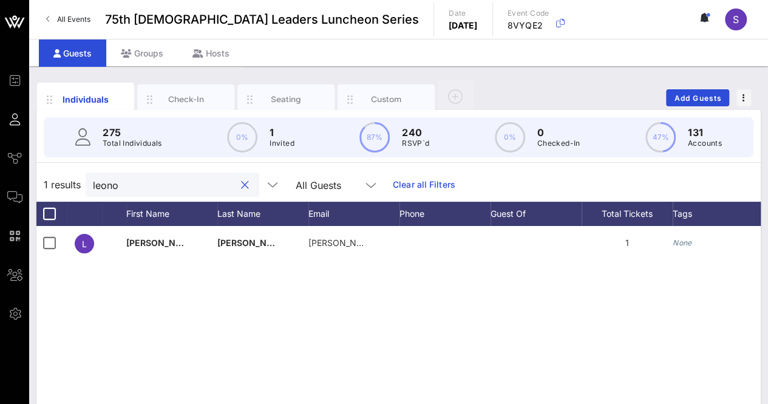
click at [168, 184] on input "leono" at bounding box center [164, 185] width 142 height 16
click at [167, 187] on input "edna" at bounding box center [164, 185] width 142 height 16
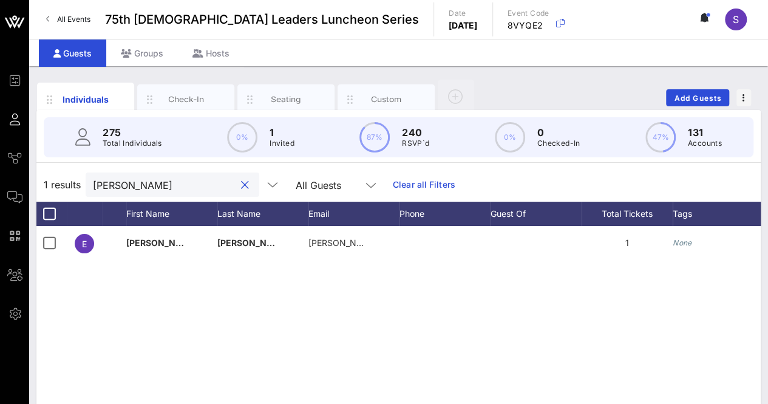
click at [167, 187] on input "edna" at bounding box center [164, 185] width 142 height 16
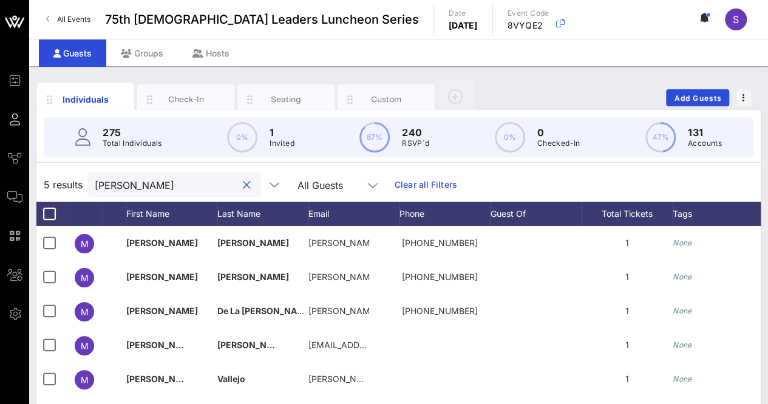
click at [175, 185] on input "monica" at bounding box center [166, 185] width 142 height 16
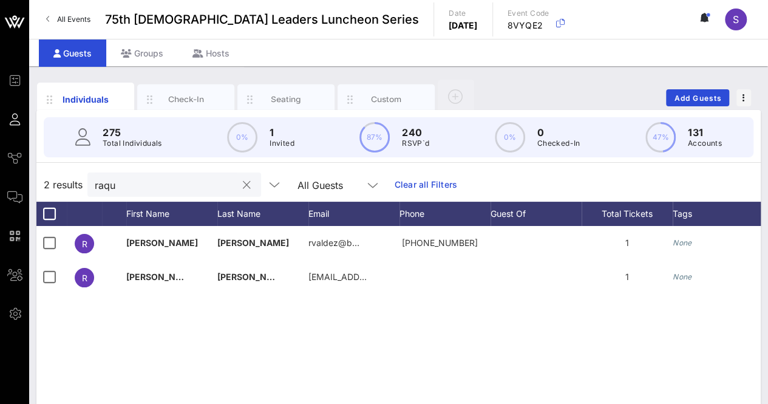
click at [149, 185] on input "raqu" at bounding box center [166, 185] width 142 height 16
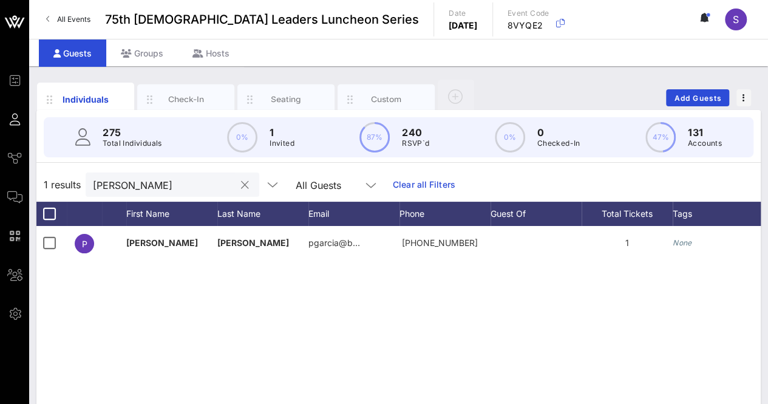
click at [164, 182] on input "pamel" at bounding box center [164, 185] width 142 height 16
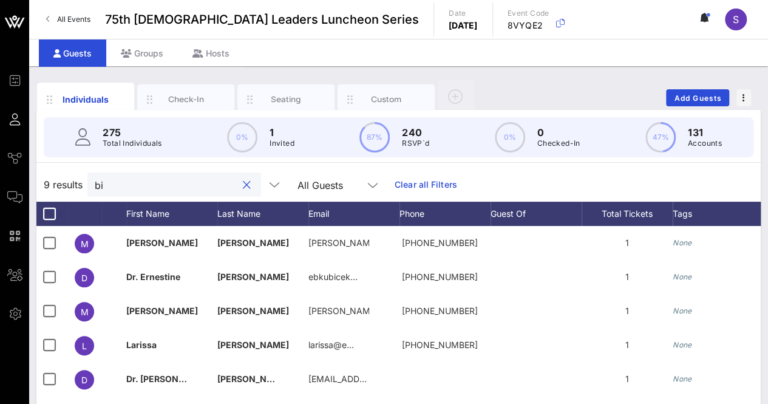
type input "b"
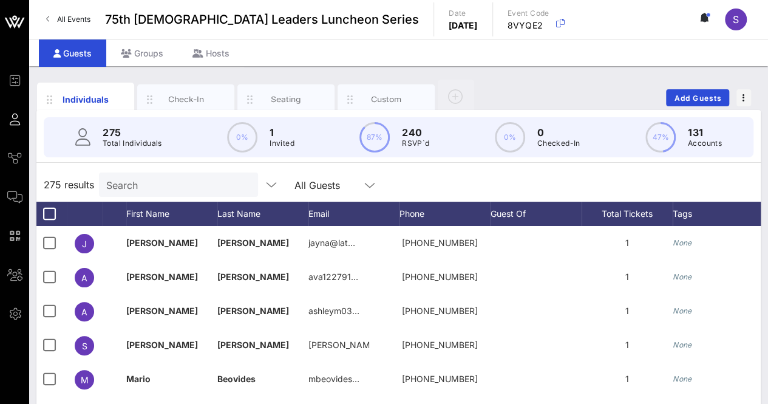
click at [152, 184] on input "Search" at bounding box center [177, 185] width 142 height 16
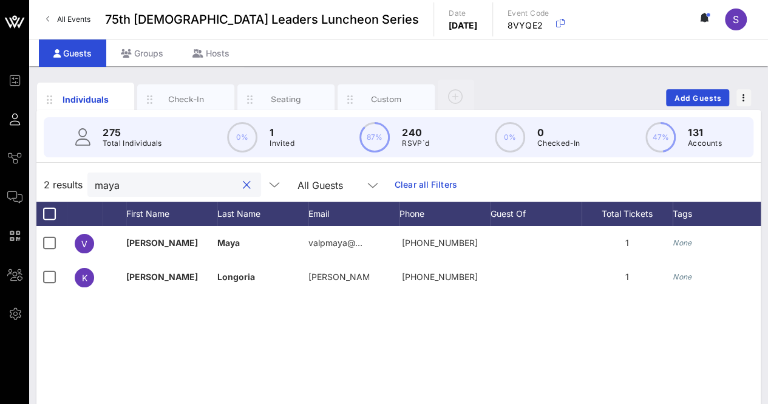
click at [109, 183] on input "maya" at bounding box center [166, 185] width 142 height 16
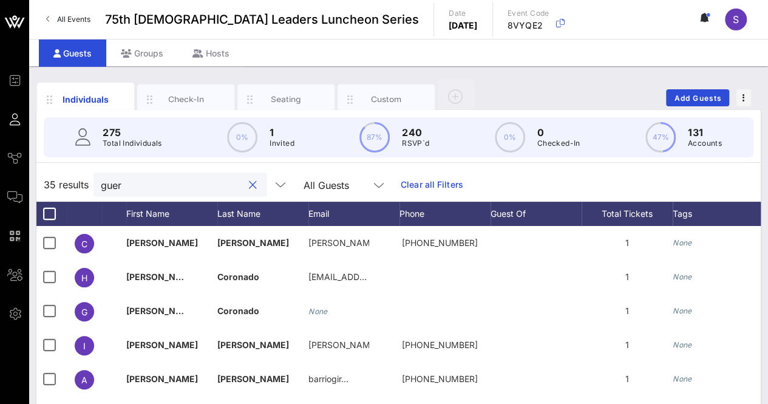
type input "guerr"
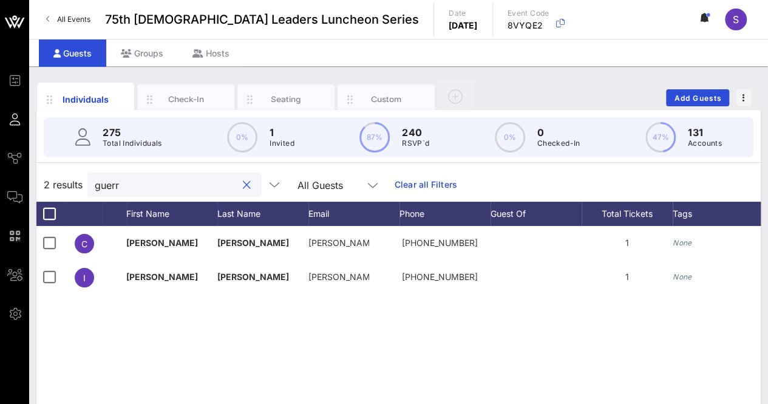
click at [109, 183] on input "guerr" at bounding box center [166, 185] width 142 height 16
click at [158, 191] on input "Corin" at bounding box center [166, 185] width 142 height 16
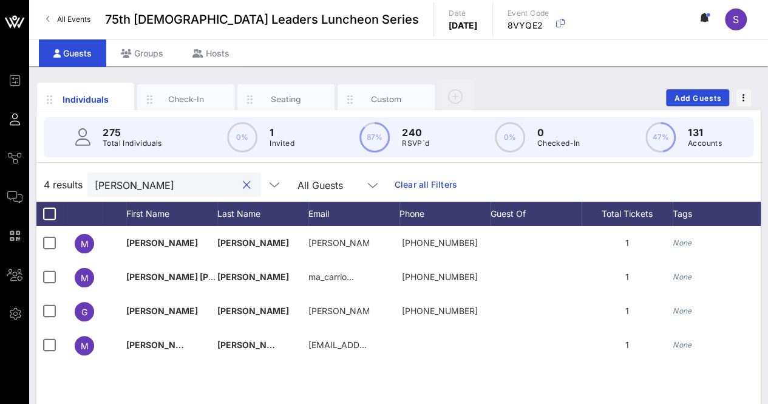
click at [138, 189] on input "mary" at bounding box center [166, 185] width 142 height 16
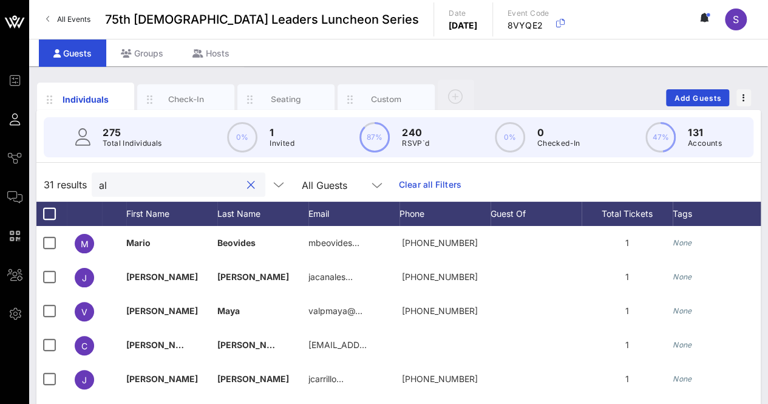
type input "a"
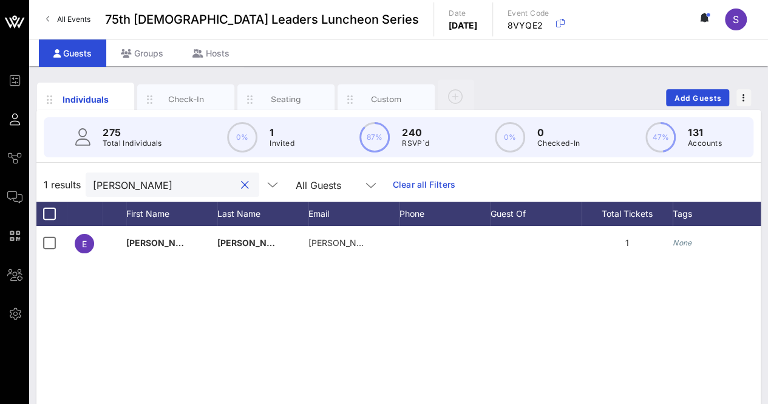
click at [138, 178] on input "castro" at bounding box center [164, 185] width 142 height 16
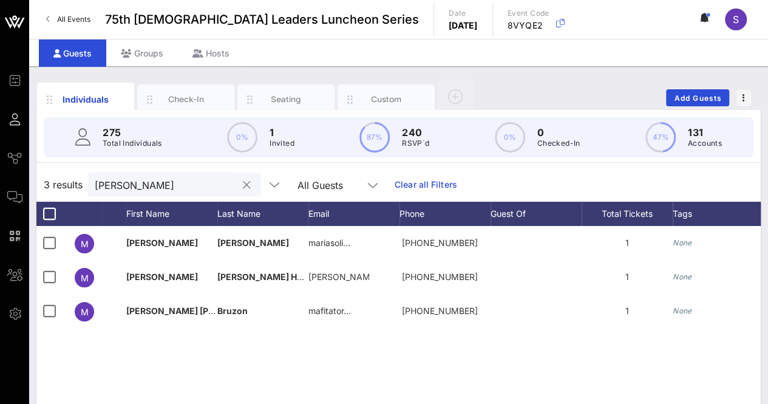
click at [161, 182] on input "maria" at bounding box center [166, 185] width 142 height 16
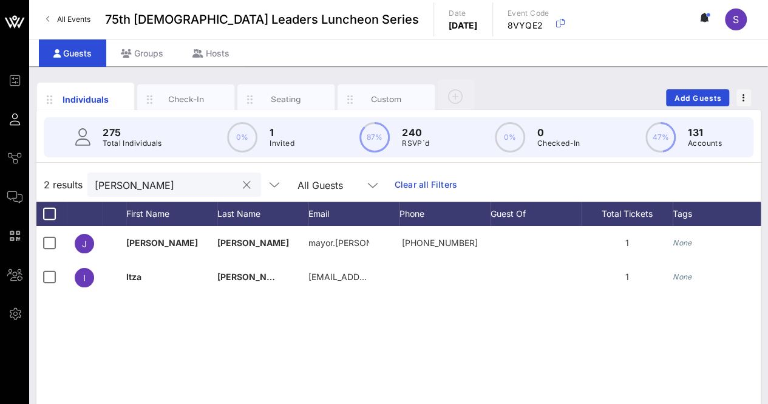
click at [147, 186] on input "jim" at bounding box center [166, 185] width 142 height 16
click at [131, 188] on input "quint" at bounding box center [164, 185] width 142 height 16
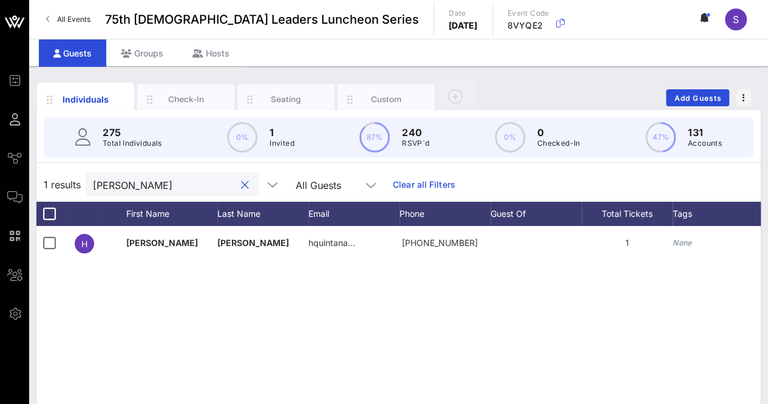
click at [131, 188] on input "quint" at bounding box center [164, 185] width 142 height 16
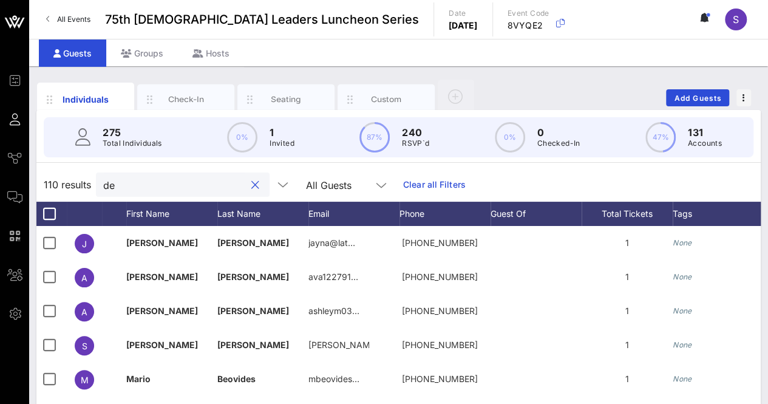
type input "d"
type input "D"
click at [144, 185] on input "text" at bounding box center [177, 185] width 142 height 16
type input "S"
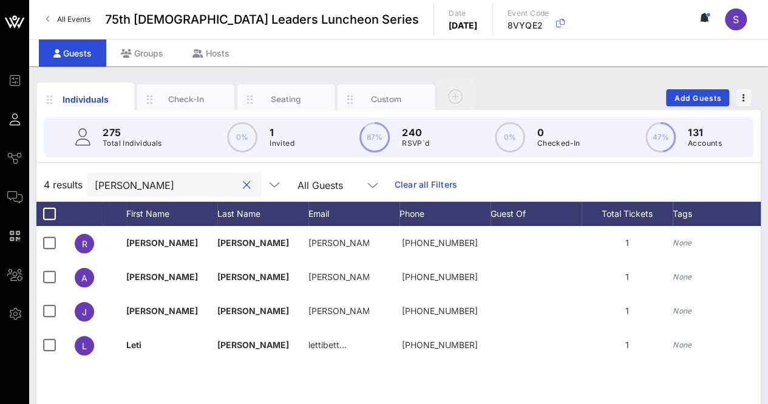
click at [121, 186] on input "alvare" at bounding box center [166, 185] width 142 height 16
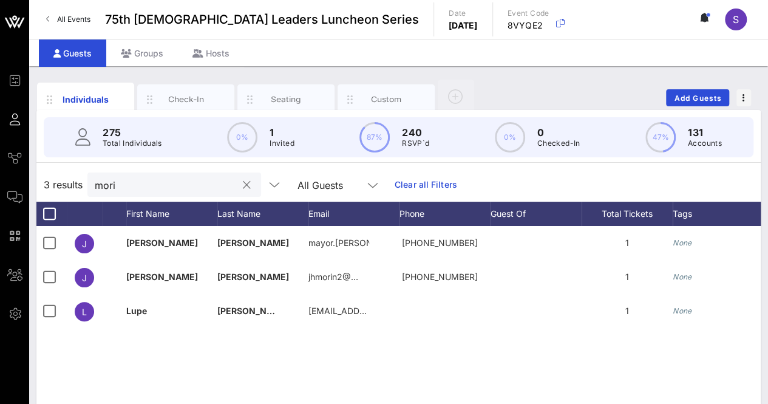
click at [140, 187] on input "mori" at bounding box center [166, 185] width 142 height 16
click at [145, 188] on input "corte" at bounding box center [166, 185] width 142 height 16
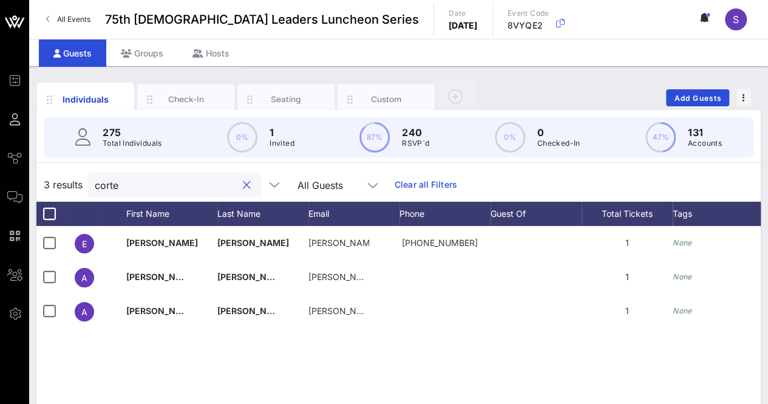
click at [145, 188] on input "corte" at bounding box center [166, 185] width 142 height 16
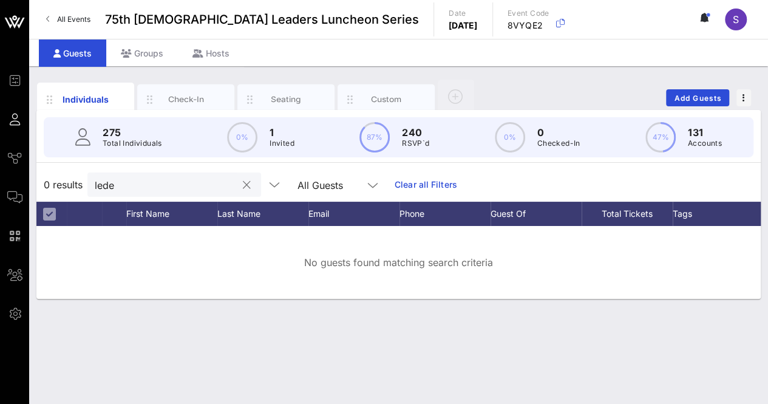
click at [117, 182] on input "lede" at bounding box center [166, 185] width 142 height 16
type input "g"
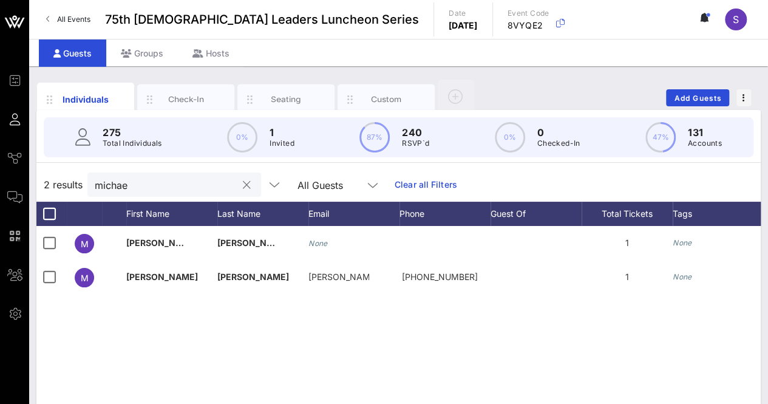
click at [124, 182] on input "michae" at bounding box center [166, 185] width 142 height 16
click at [149, 186] on input "moren" at bounding box center [166, 185] width 142 height 16
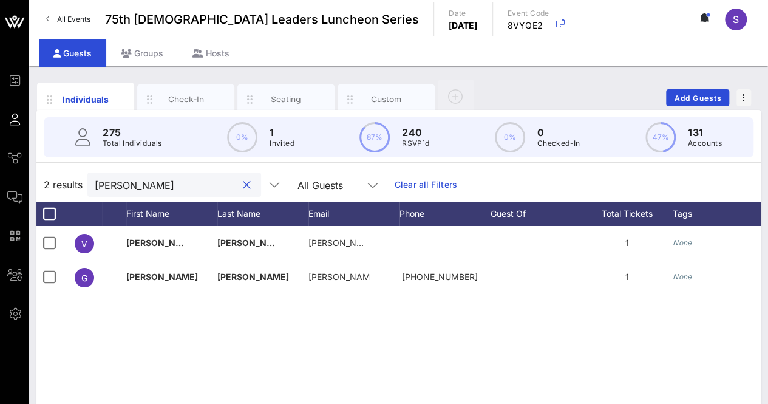
click at [149, 186] on input "moren" at bounding box center [166, 185] width 142 height 16
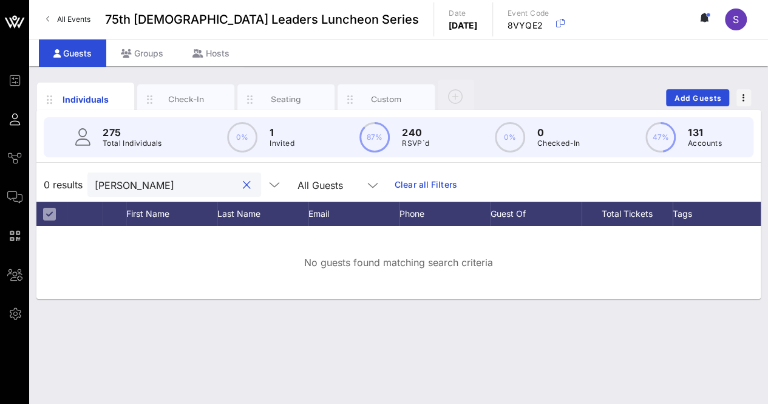
click at [159, 191] on input "susanna" at bounding box center [166, 185] width 142 height 16
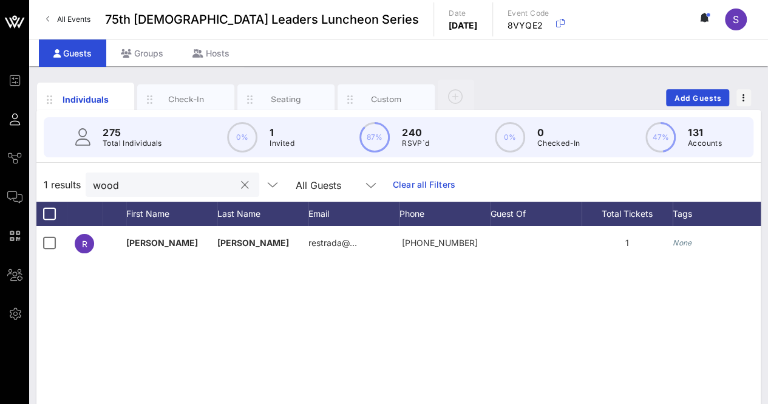
click at [129, 183] on input "wood" at bounding box center [164, 185] width 142 height 16
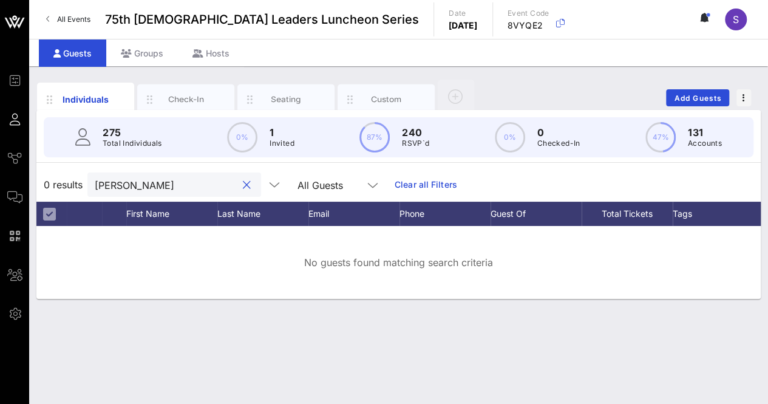
click at [171, 185] on input "galla" at bounding box center [166, 185] width 142 height 16
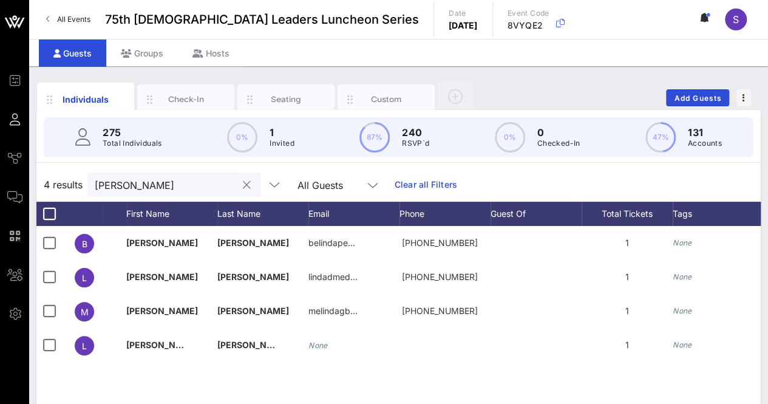
click at [145, 182] on input "linda" at bounding box center [166, 185] width 142 height 16
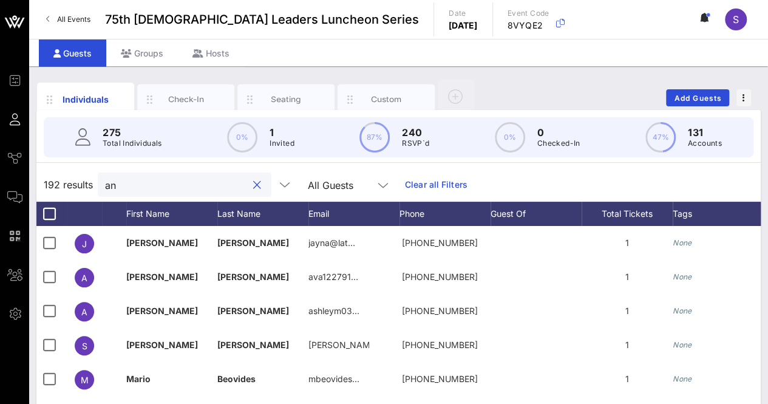
type input "a"
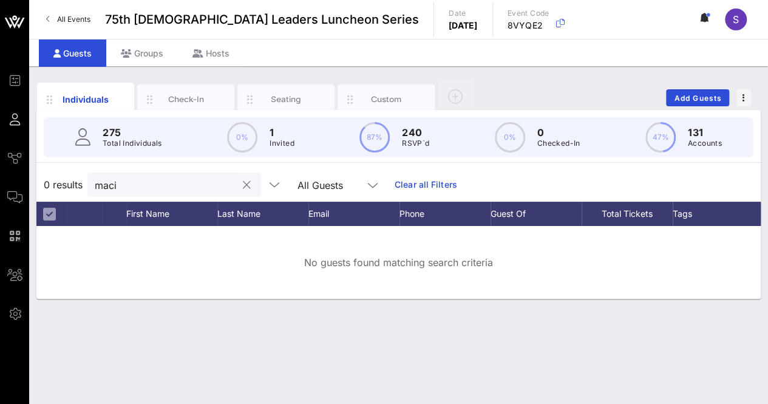
click at [157, 184] on input "maci" at bounding box center [166, 185] width 142 height 16
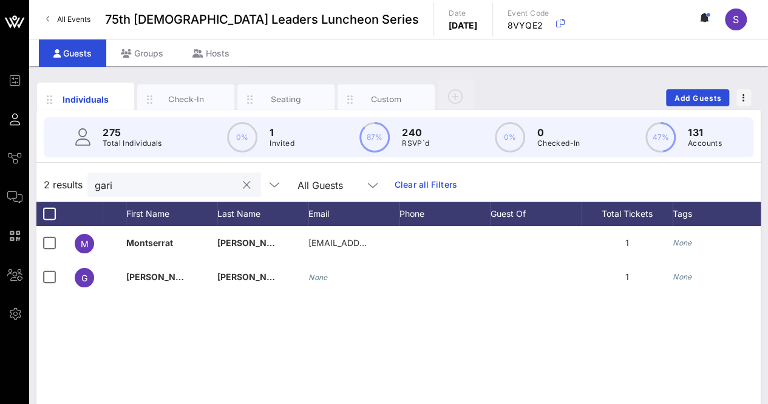
click at [135, 184] on input "gari" at bounding box center [166, 185] width 142 height 16
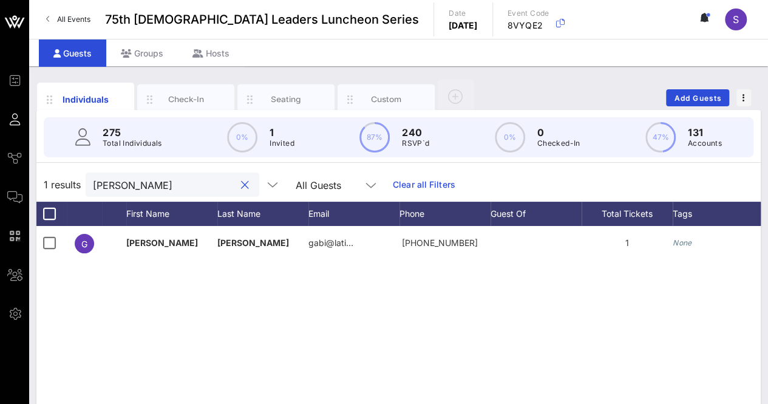
click at [137, 182] on input "kane" at bounding box center [164, 185] width 142 height 16
click at [140, 186] on input "puen" at bounding box center [164, 185] width 142 height 16
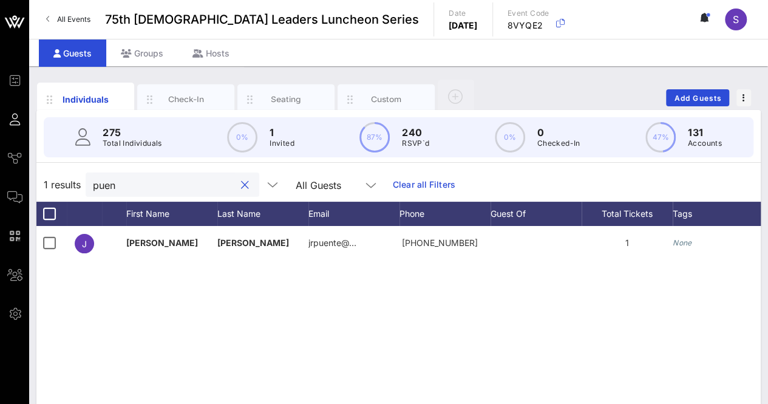
click at [140, 186] on input "puen" at bounding box center [164, 185] width 142 height 16
click at [162, 184] on input "regina" at bounding box center [164, 185] width 142 height 16
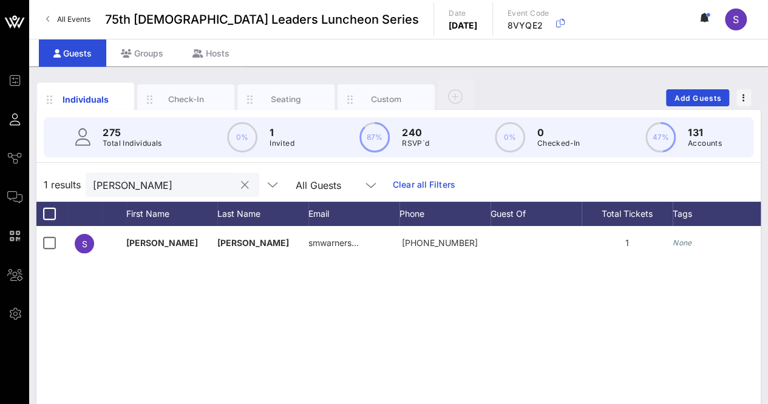
click at [135, 186] on input "warne" at bounding box center [164, 185] width 142 height 16
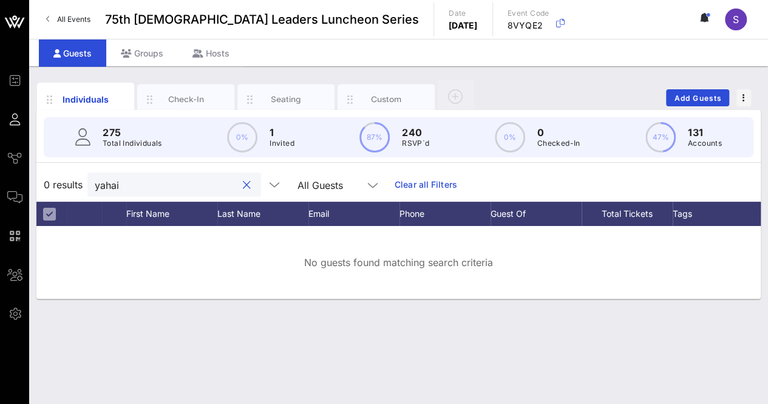
click at [175, 182] on input "yahai" at bounding box center [166, 185] width 142 height 16
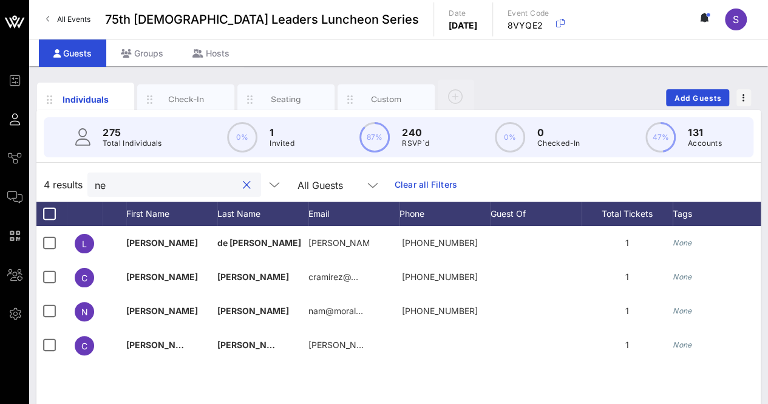
type input "n"
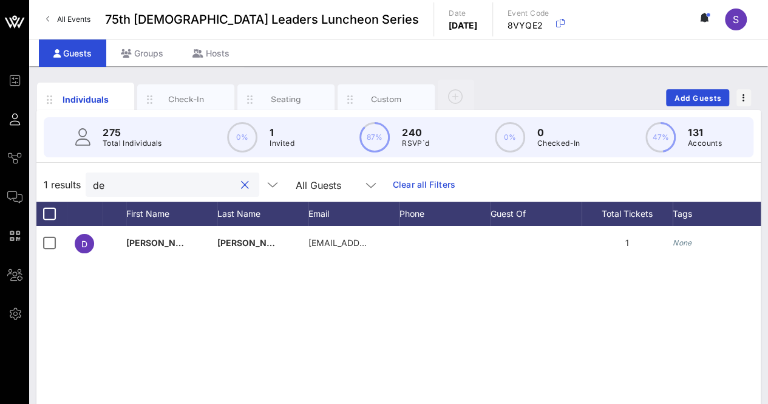
type input "d"
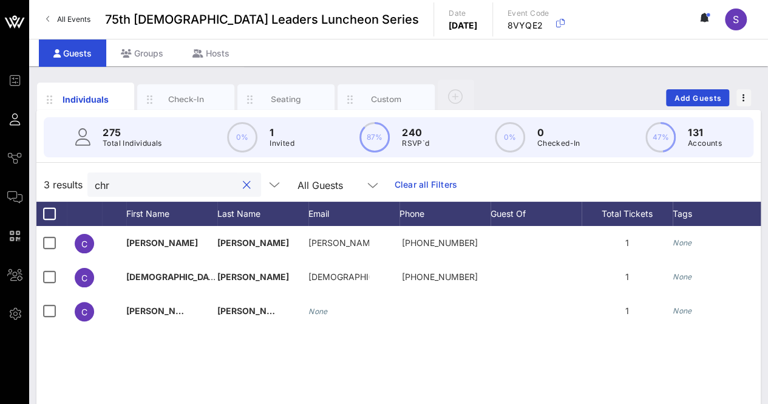
click at [153, 185] on input "chr" at bounding box center [166, 185] width 142 height 16
click at [136, 350] on div "J Javier Valdez javier.va… +15126389287 1 None Approved R Raquel Valdez Sanchez…" at bounding box center [398, 408] width 724 height 364
click at [172, 185] on input "valde" at bounding box center [166, 185] width 142 height 16
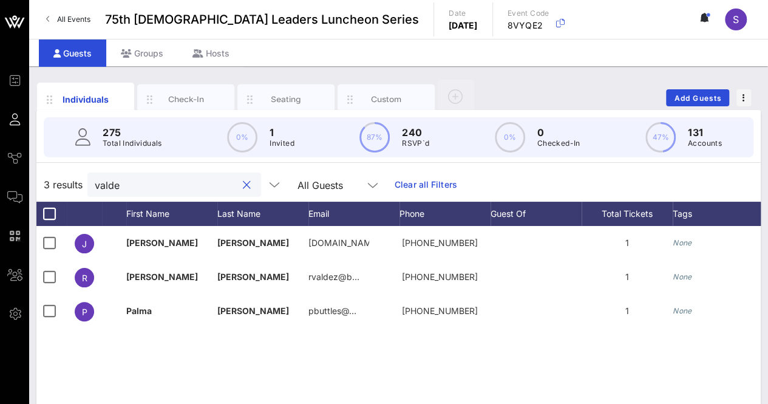
click at [172, 185] on input "valde" at bounding box center [166, 185] width 142 height 16
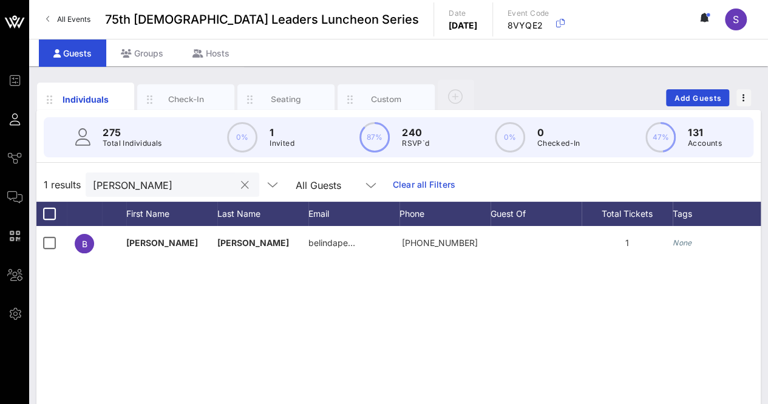
click at [149, 191] on input "belin" at bounding box center [164, 185] width 142 height 16
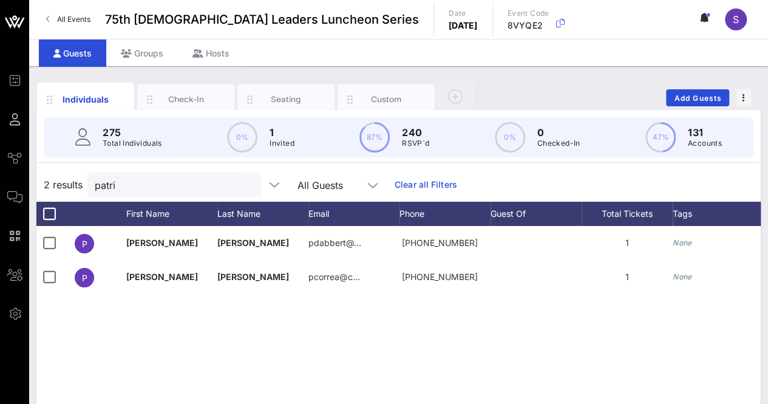
click at [136, 333] on div "P Patricia Dabbert pdabbert@… +15127991144 1 None Approved P Patricia Correa pc…" at bounding box center [398, 408] width 724 height 364
click at [165, 189] on input "patri" at bounding box center [166, 185] width 142 height 16
click at [129, 186] on input "gilb" at bounding box center [166, 185] width 142 height 16
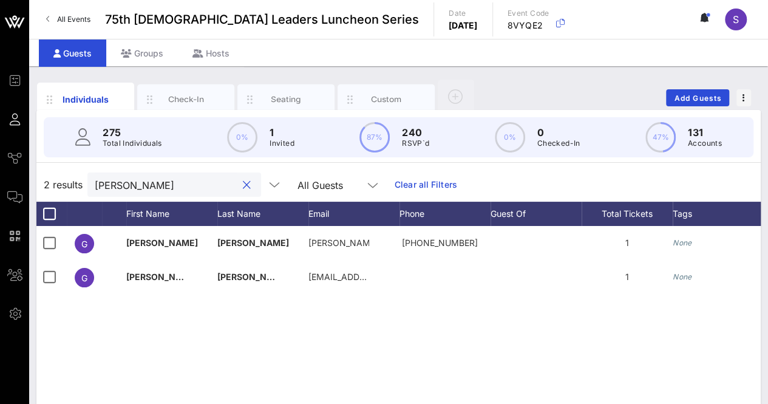
click at [129, 186] on input "gilb" at bounding box center [166, 185] width 142 height 16
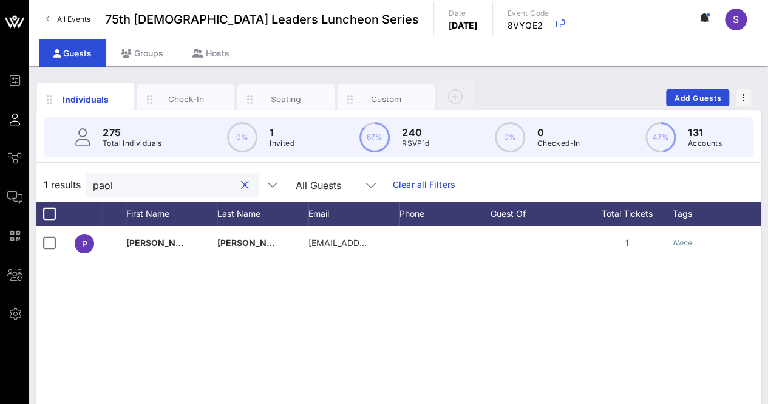
click at [136, 185] on input "paol" at bounding box center [164, 185] width 142 height 16
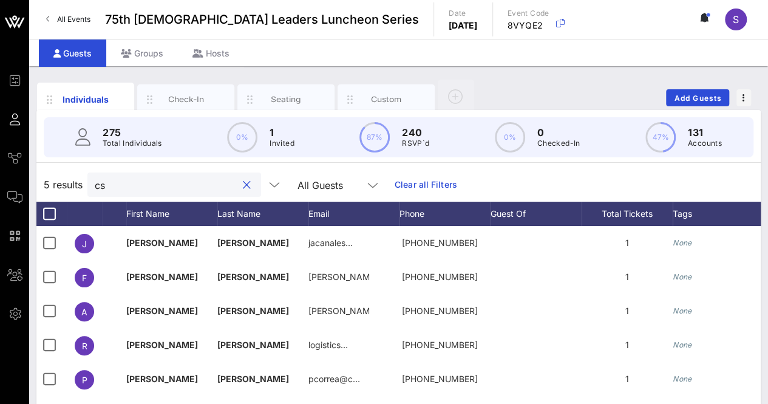
type input "c"
type input "a"
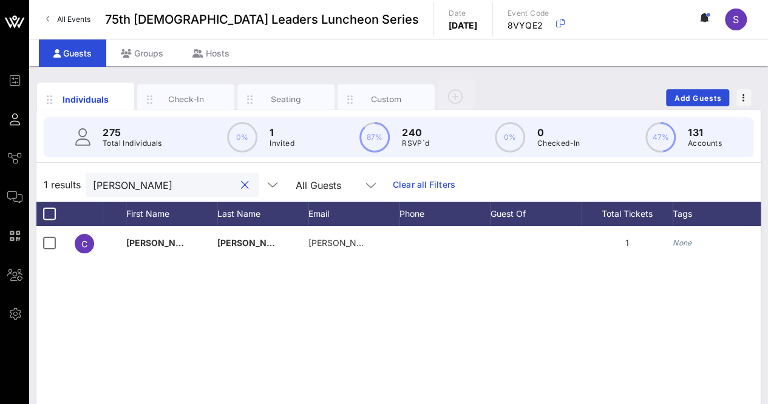
click at [174, 189] on input "carol" at bounding box center [164, 185] width 142 height 16
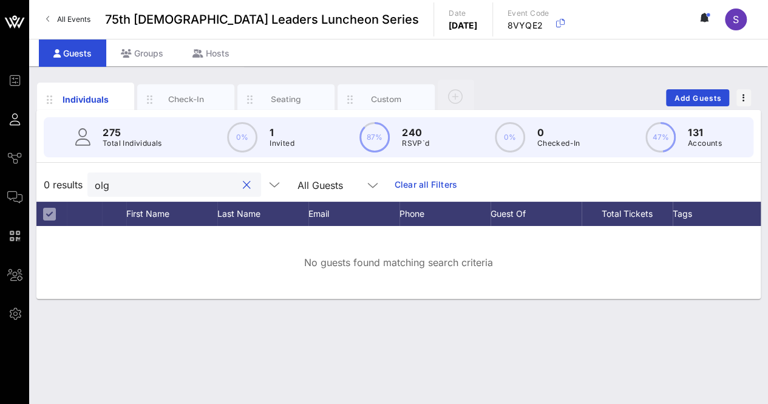
click at [146, 188] on input "olg" at bounding box center [166, 185] width 142 height 16
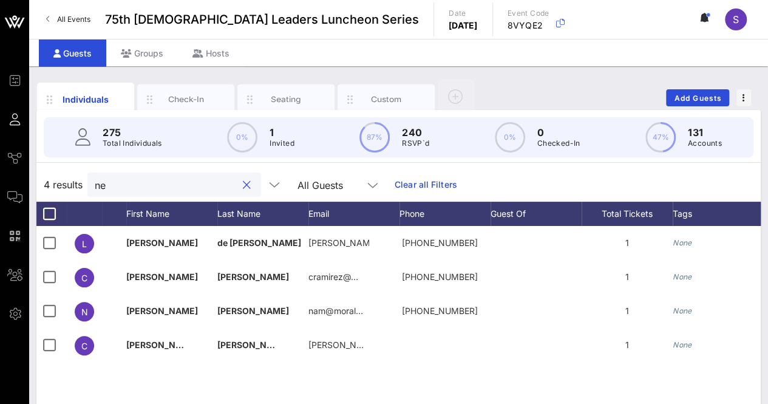
type input "n"
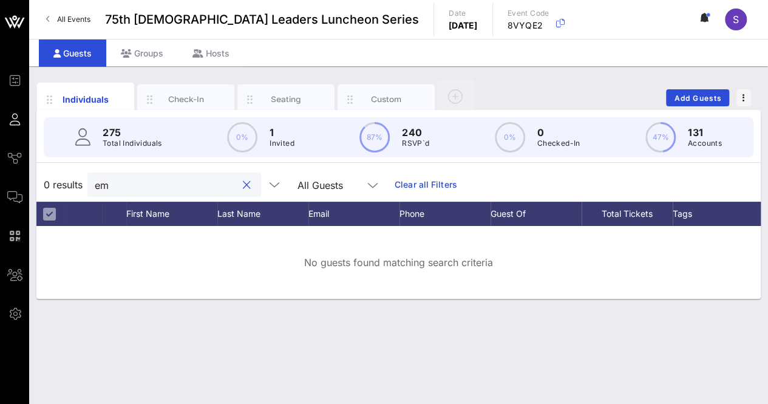
type input "e"
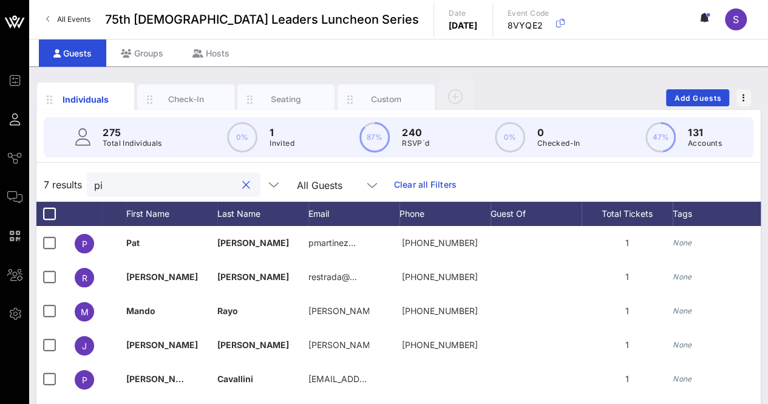
type input "p"
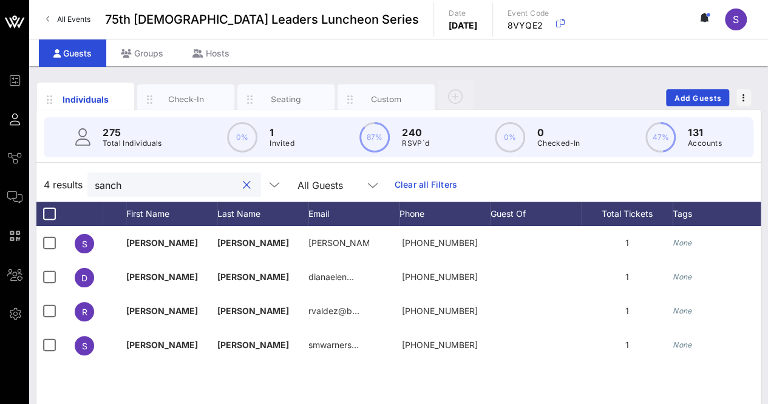
click at [156, 187] on input "sanch" at bounding box center [166, 185] width 142 height 16
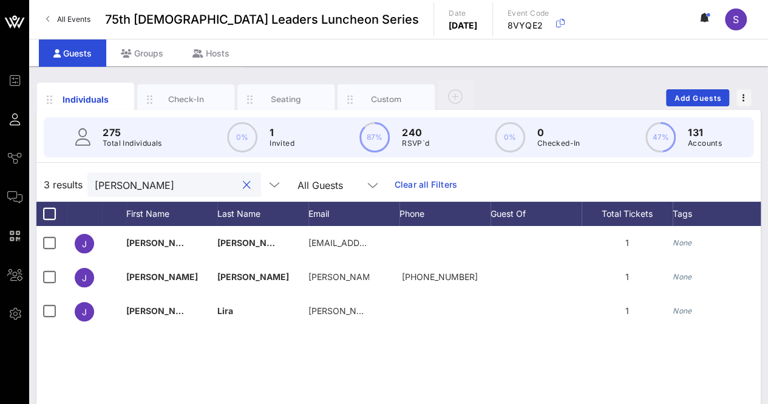
click at [182, 188] on input "john" at bounding box center [166, 185] width 142 height 16
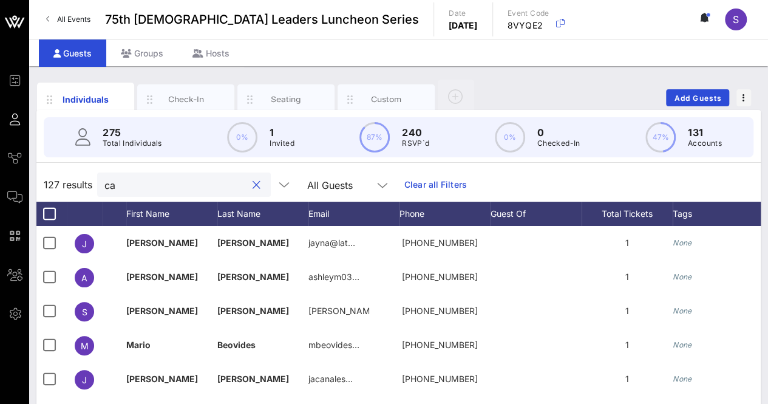
type input "c"
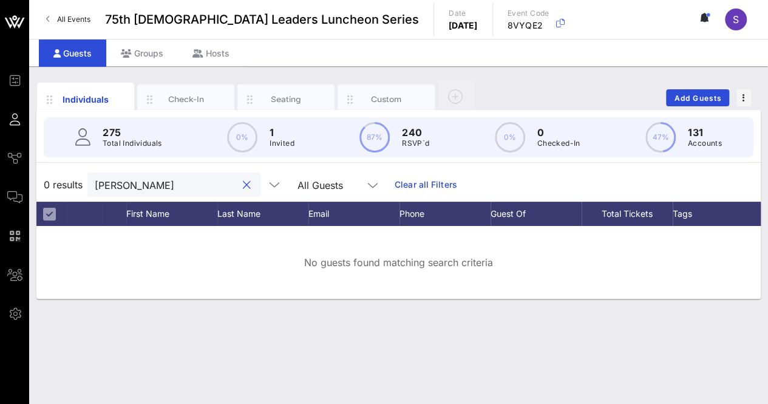
click at [189, 184] on input "josef" at bounding box center [166, 185] width 142 height 16
type input "gomez"
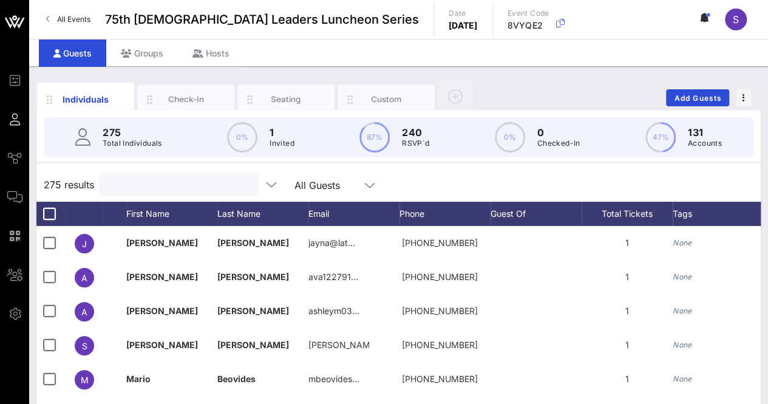
click at [188, 186] on input "text" at bounding box center [177, 185] width 142 height 16
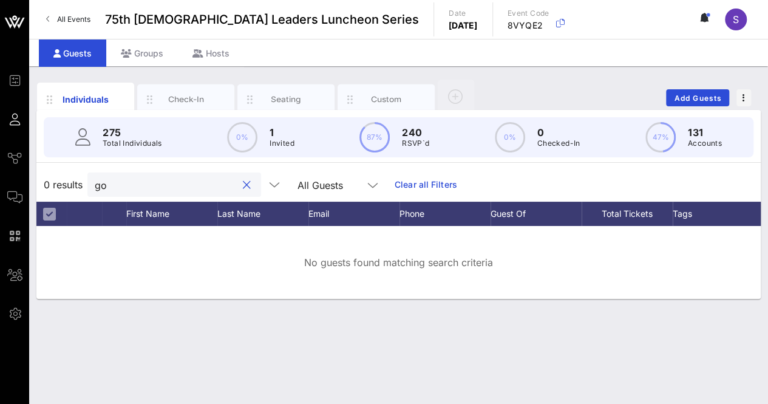
type input "g"
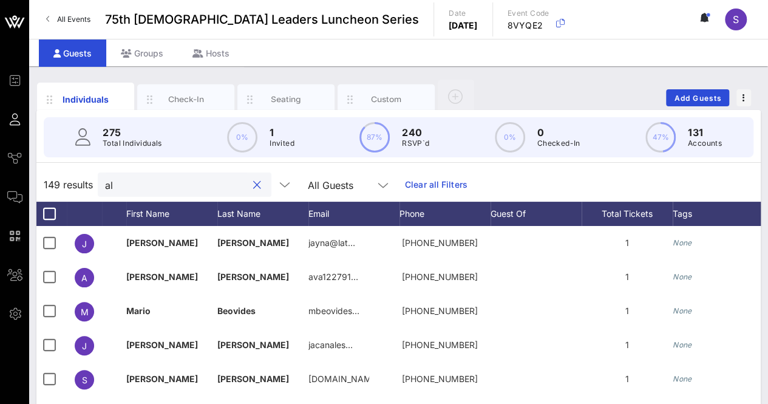
type input "a"
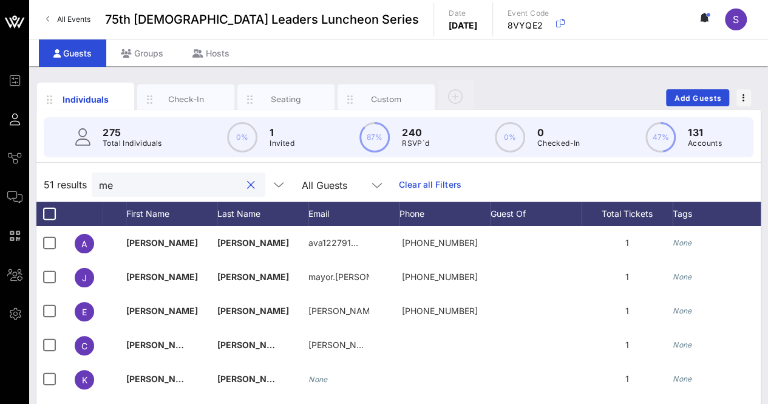
type input "m"
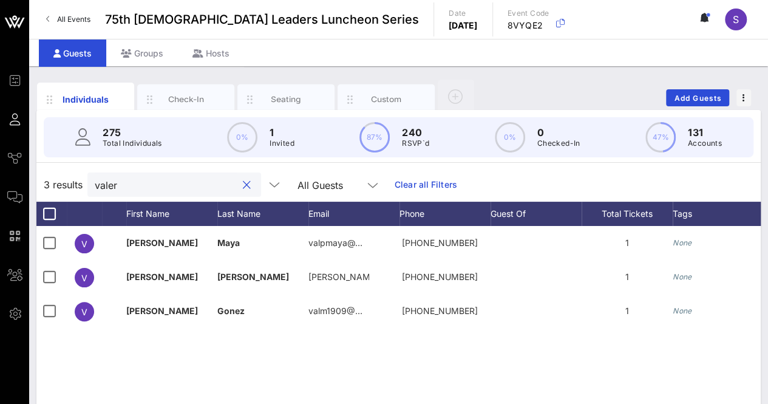
click at [139, 191] on input "valer" at bounding box center [166, 185] width 142 height 16
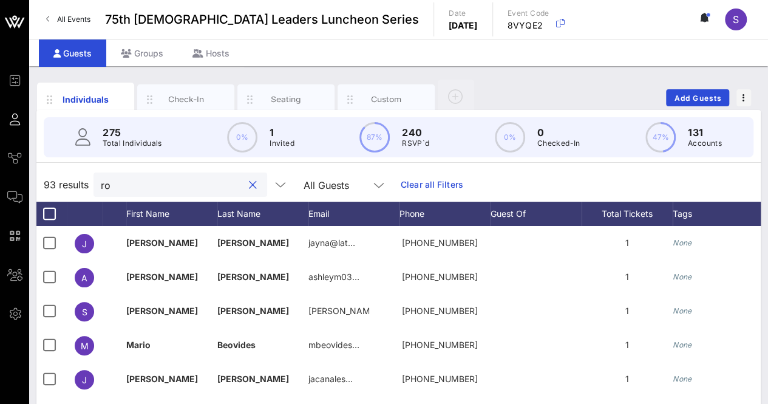
type input "r"
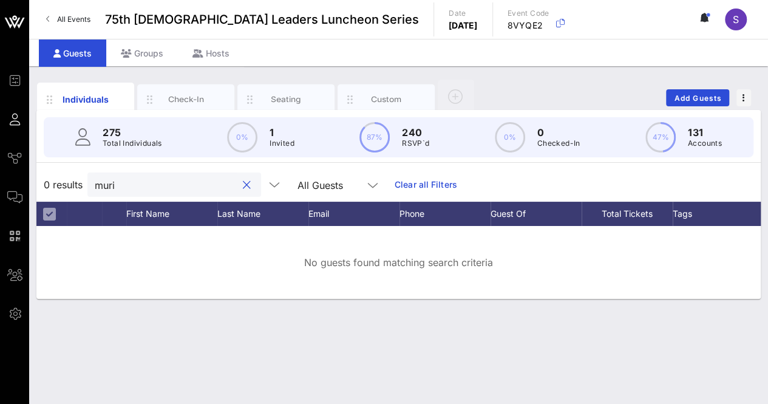
click at [180, 177] on input "muri" at bounding box center [166, 185] width 142 height 16
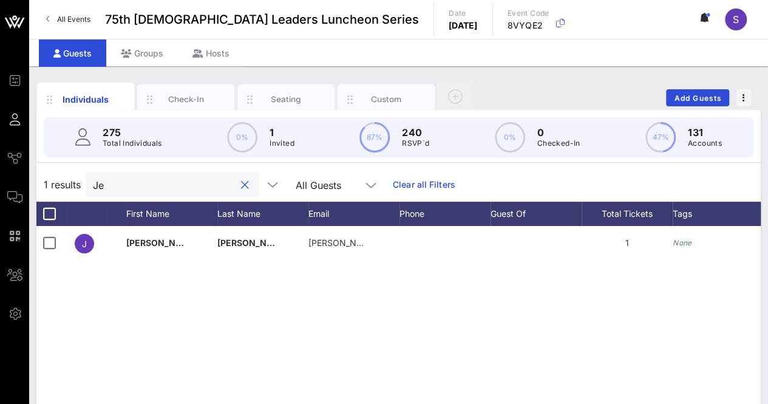
type input "J"
click at [185, 182] on input "acos" at bounding box center [164, 185] width 142 height 16
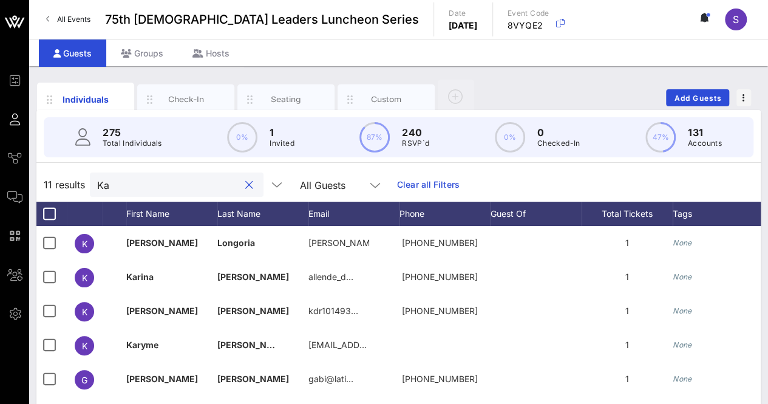
type input "K"
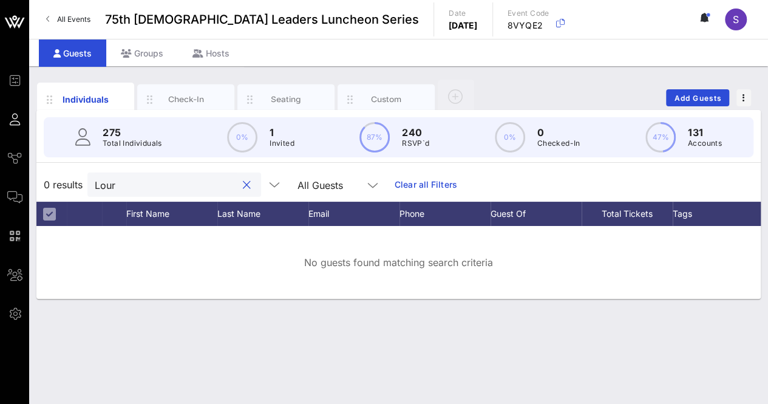
click at [155, 185] on input "Lour" at bounding box center [166, 185] width 142 height 16
type input "c"
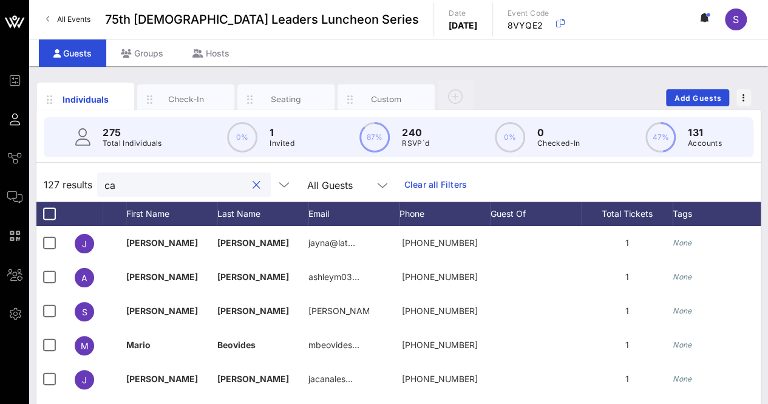
type input "c"
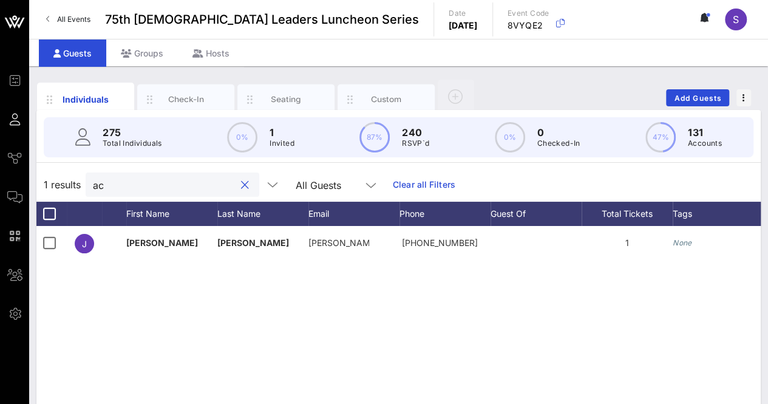
type input "a"
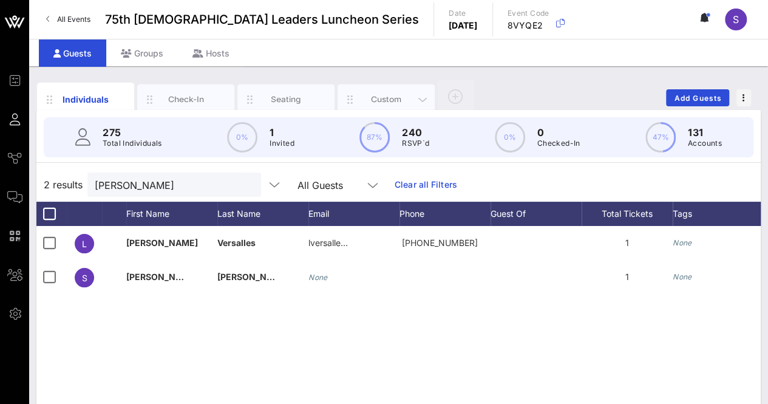
click at [382, 84] on div "Custom" at bounding box center [386, 99] width 97 height 30
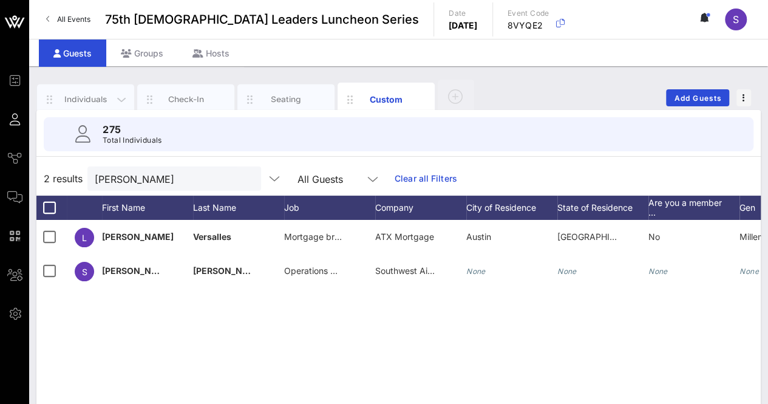
click at [97, 101] on div "Individuals" at bounding box center [86, 99] width 54 height 12
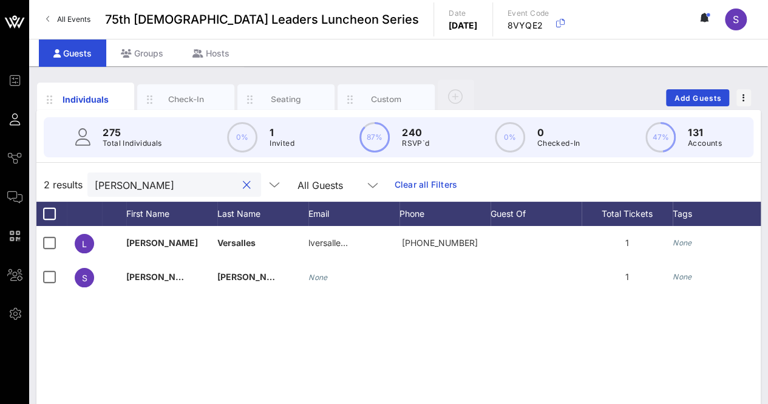
click at [215, 182] on input "sall" at bounding box center [166, 185] width 142 height 16
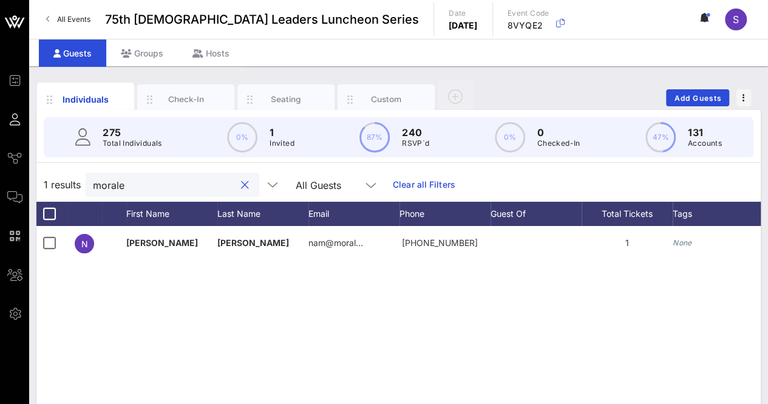
click at [155, 185] on input "morale" at bounding box center [164, 185] width 142 height 16
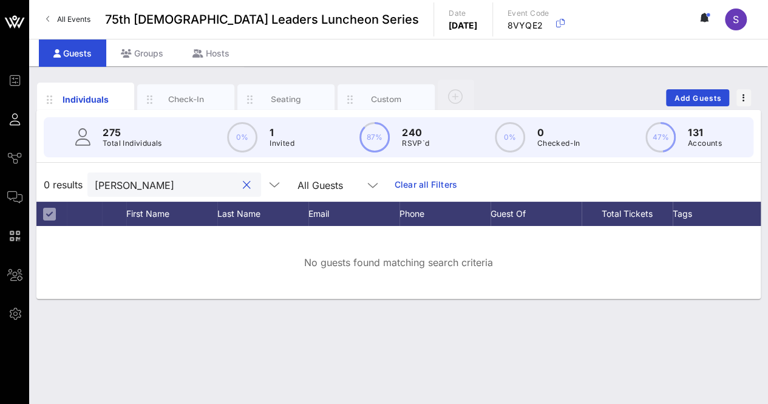
click at [208, 186] on input "susana" at bounding box center [166, 185] width 142 height 16
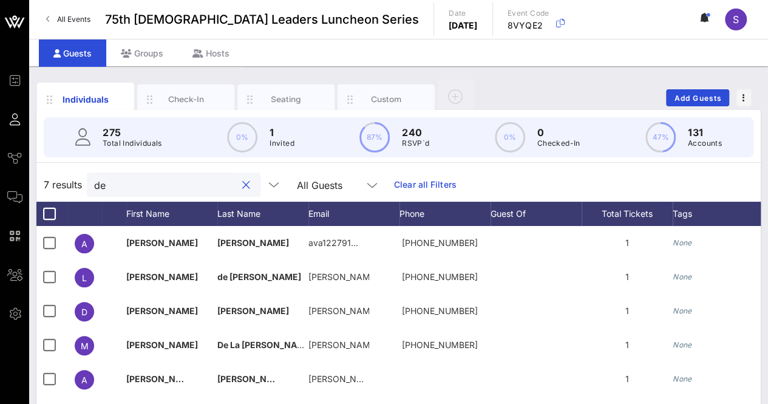
type input "d"
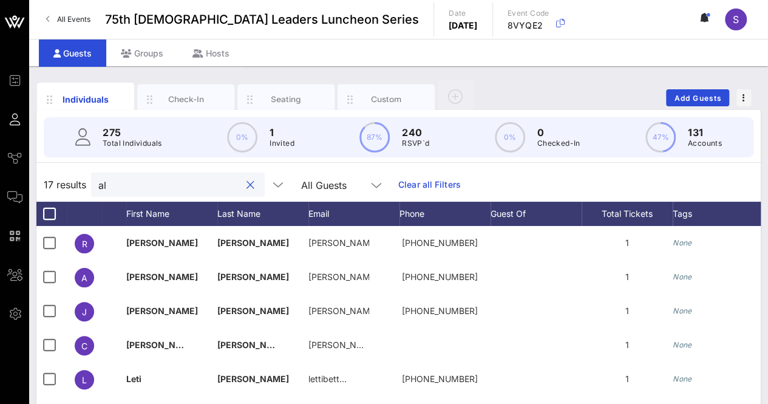
type input "a"
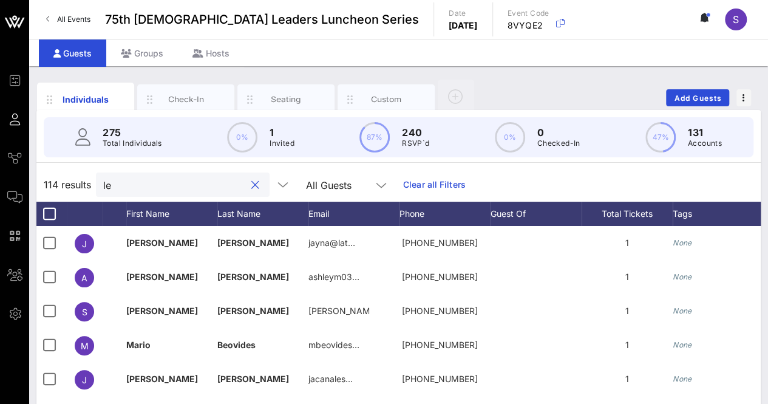
type input "l"
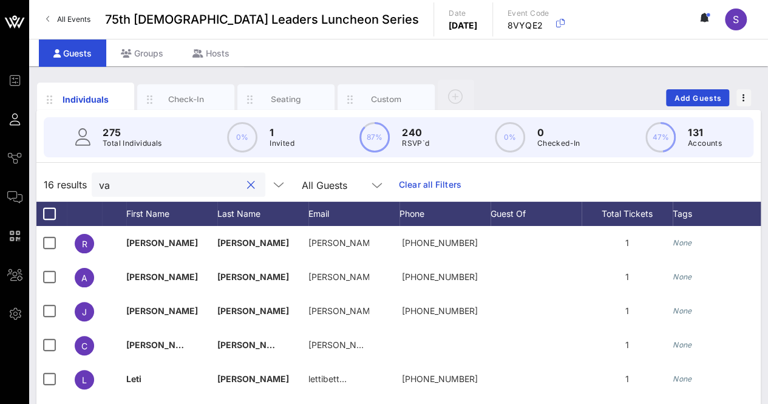
type input "v"
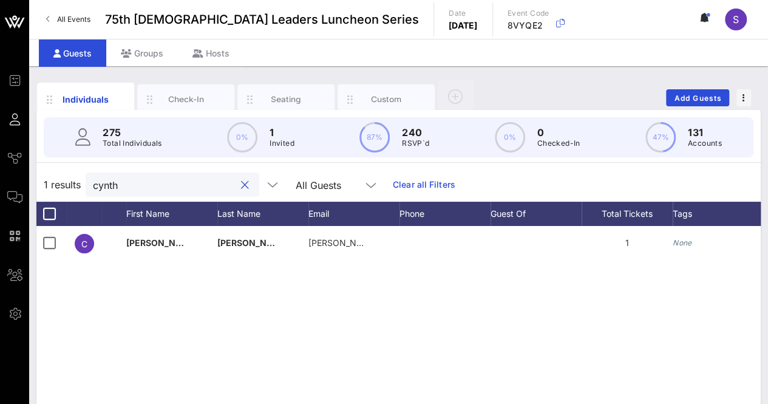
click at [200, 189] on input "cynth" at bounding box center [164, 185] width 142 height 16
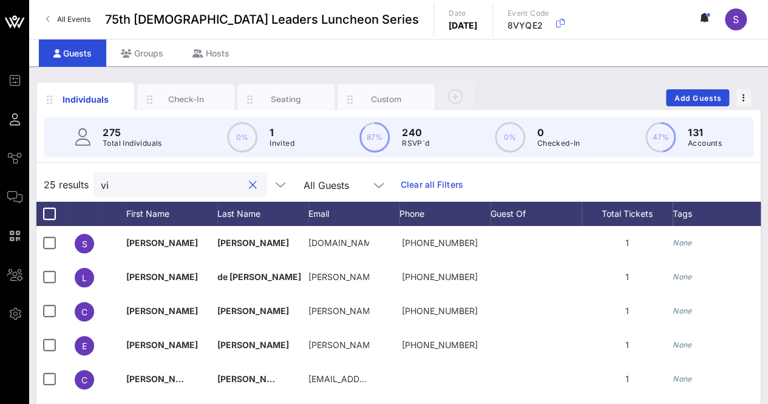
type input "v"
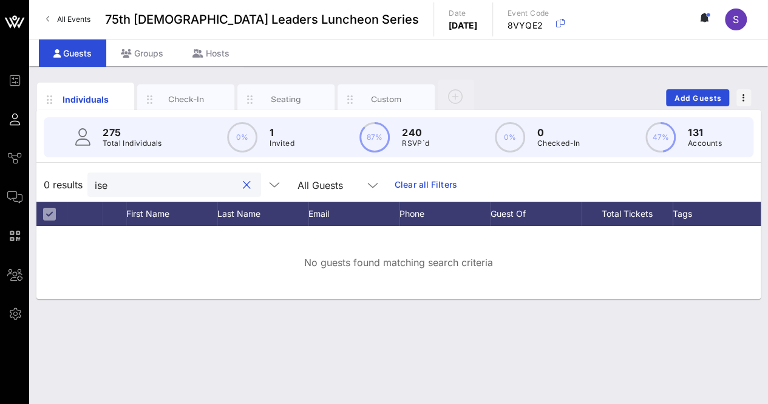
click at [177, 184] on input "ise" at bounding box center [166, 185] width 142 height 16
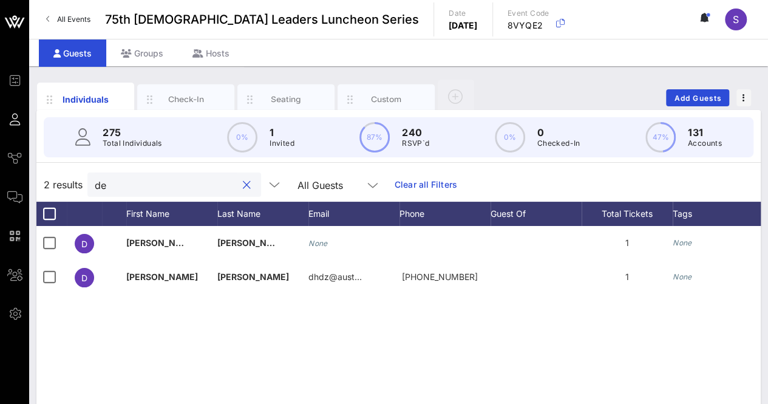
type input "d"
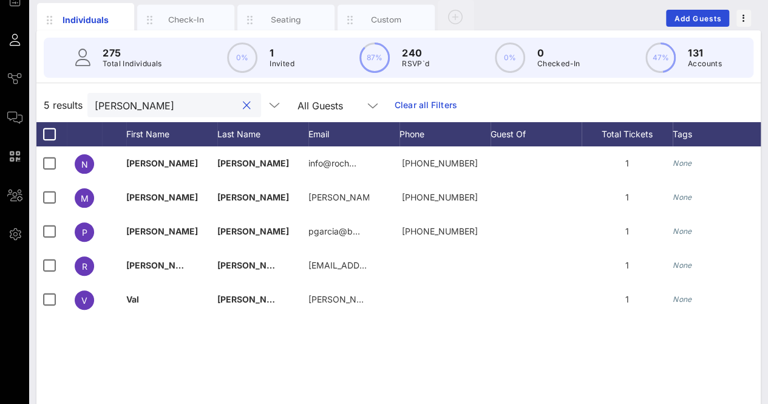
scroll to position [84, 0]
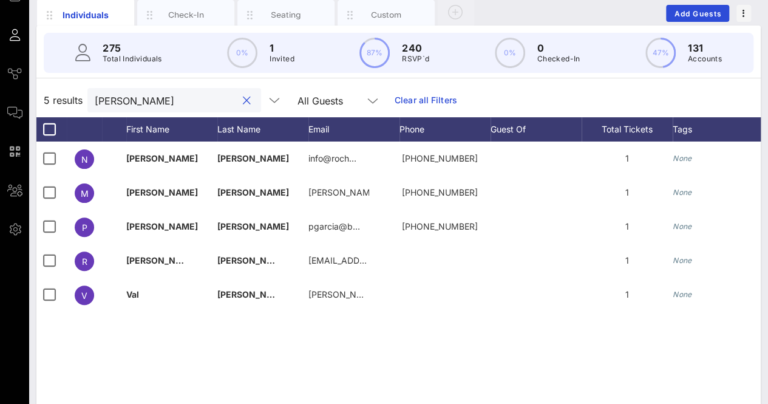
click at [150, 94] on input "garcia" at bounding box center [166, 100] width 142 height 16
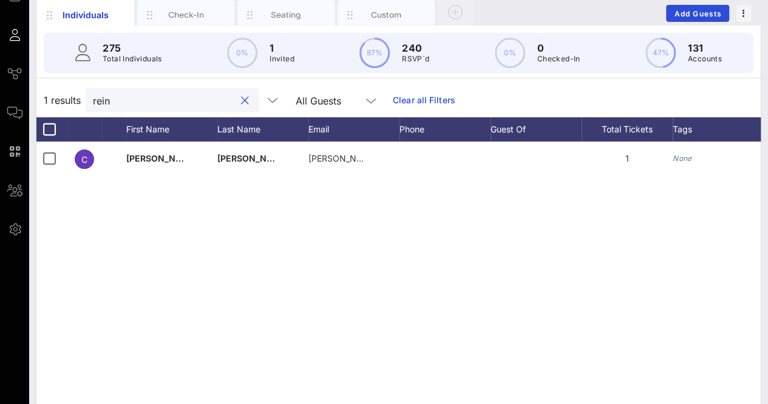
scroll to position [0, 0]
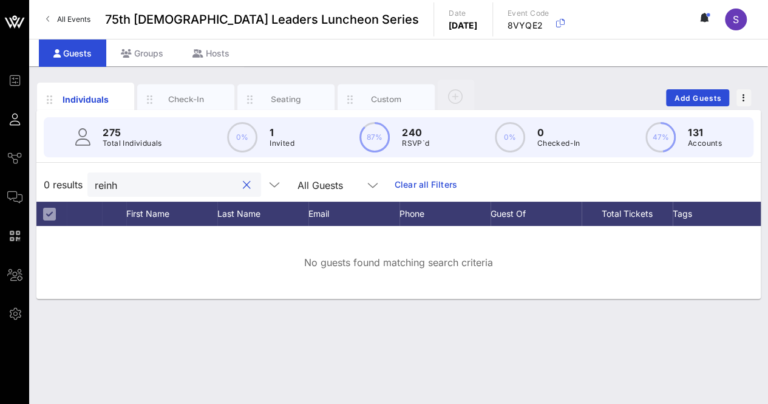
click at [160, 182] on input "reinh" at bounding box center [166, 185] width 142 height 16
click at [182, 182] on input "bianc" at bounding box center [166, 185] width 142 height 16
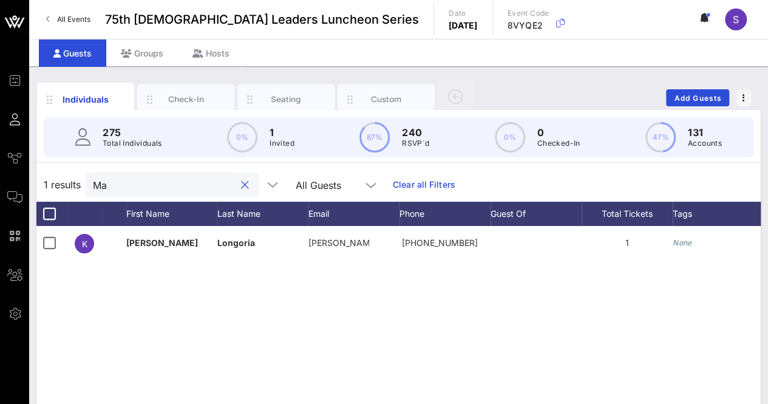
type input "M"
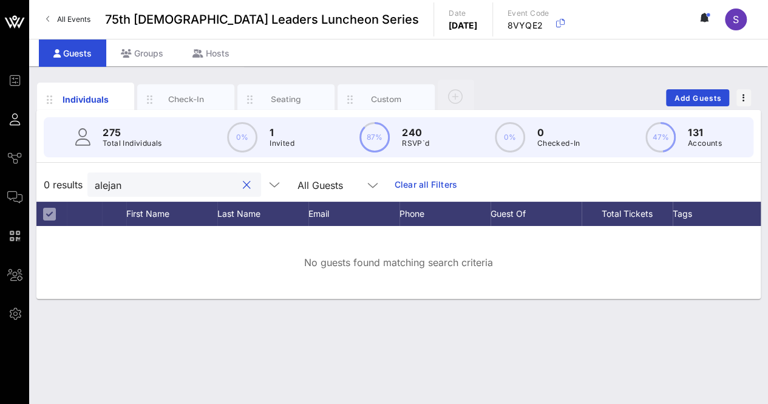
click at [158, 184] on input "alejan" at bounding box center [166, 185] width 142 height 16
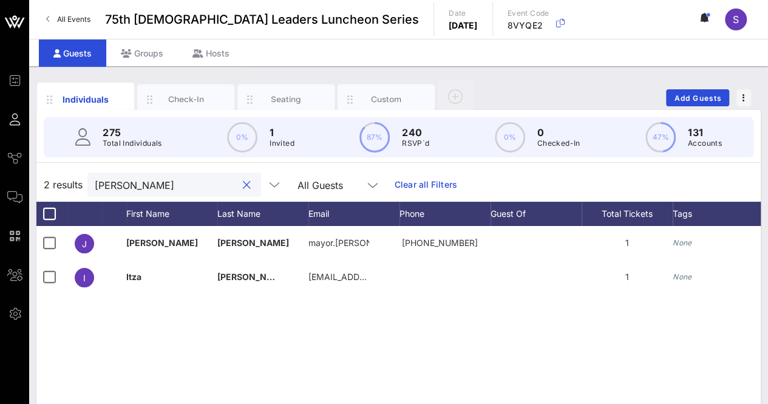
click at [185, 182] on input "jim" at bounding box center [166, 185] width 142 height 16
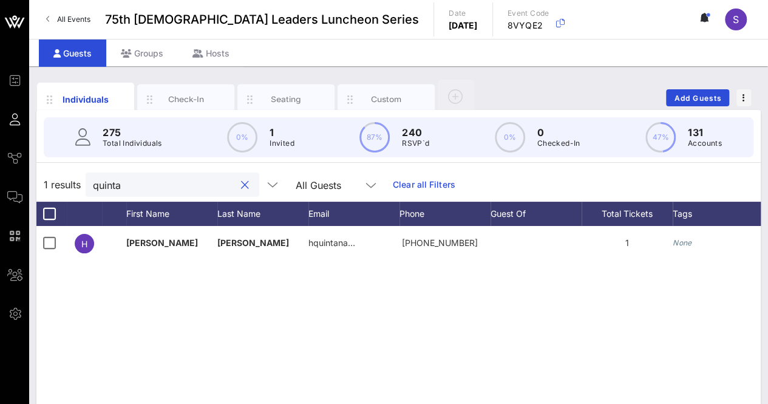
click at [195, 183] on input "quinta" at bounding box center [164, 185] width 142 height 16
click at [140, 185] on input "daniel" at bounding box center [164, 185] width 142 height 16
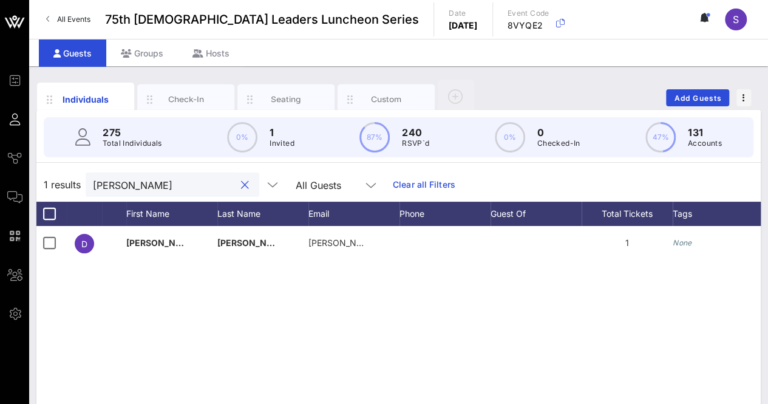
click at [140, 185] on input "daniel" at bounding box center [164, 185] width 142 height 16
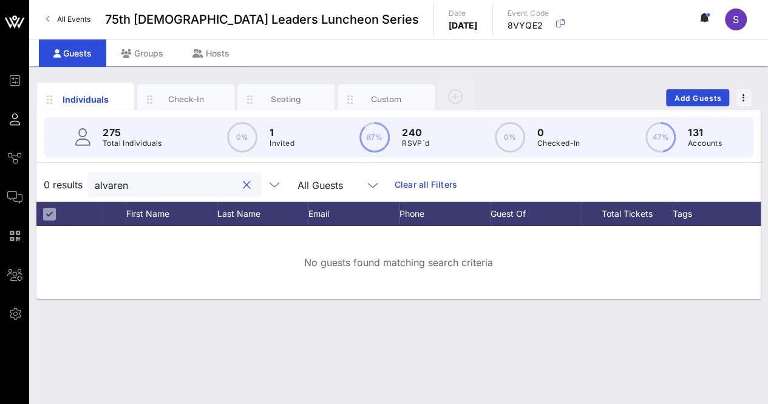
click at [178, 183] on input "alvaren" at bounding box center [166, 185] width 142 height 16
click at [179, 179] on input "lorie" at bounding box center [166, 185] width 142 height 16
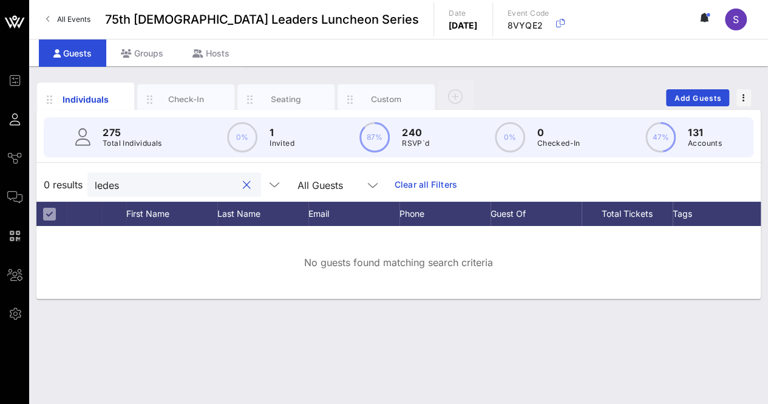
click at [163, 191] on input "ledes" at bounding box center [166, 185] width 142 height 16
click at [177, 189] on input "gallar" at bounding box center [166, 185] width 142 height 16
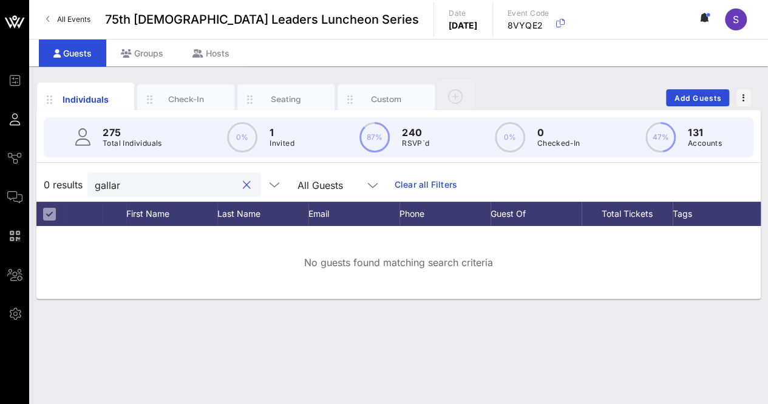
click at [177, 189] on input "gallar" at bounding box center [166, 185] width 142 height 16
click at [186, 180] on input "ledes" at bounding box center [166, 185] width 142 height 16
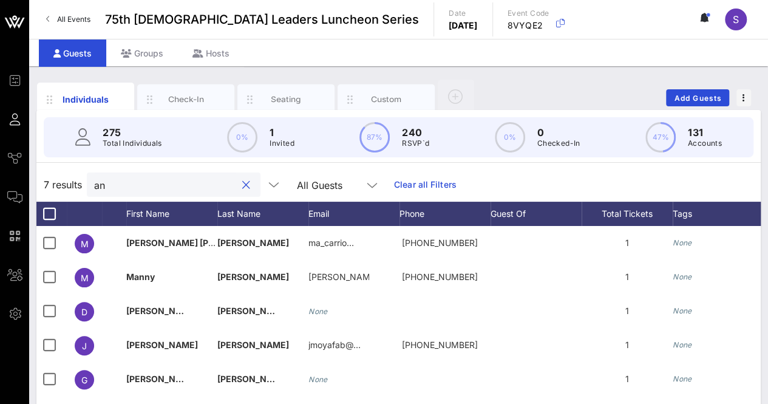
type input "a"
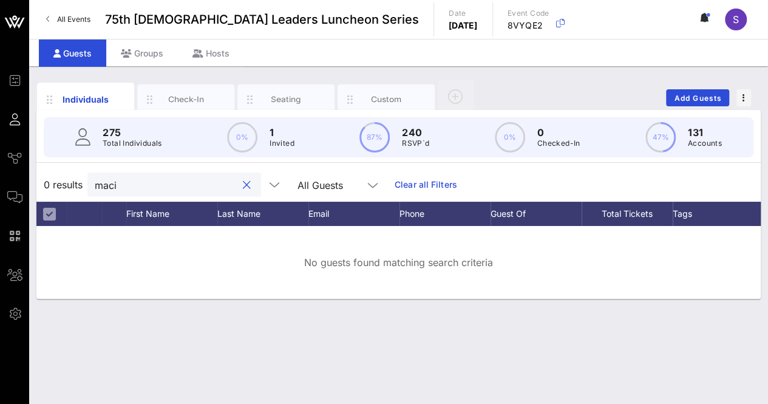
click at [138, 178] on input "maci" at bounding box center [166, 185] width 142 height 16
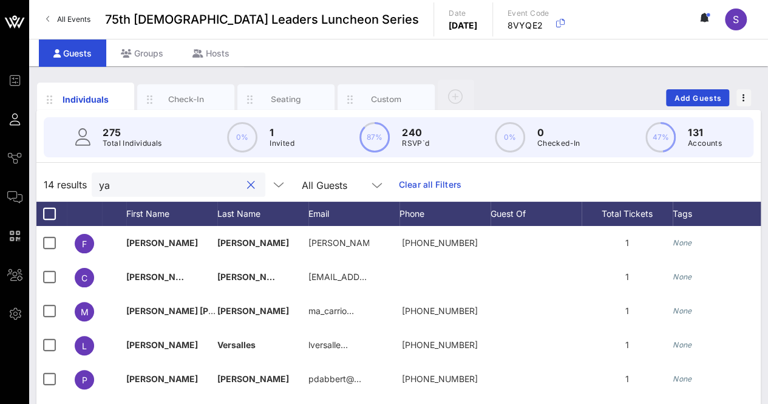
type input "y"
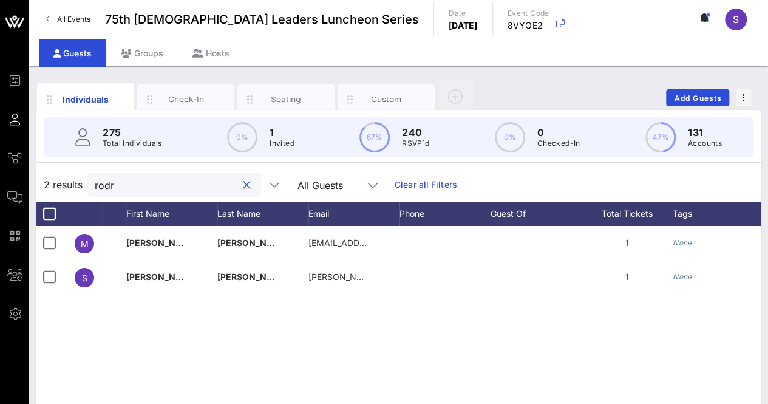
click at [190, 188] on input "rodr" at bounding box center [166, 185] width 142 height 16
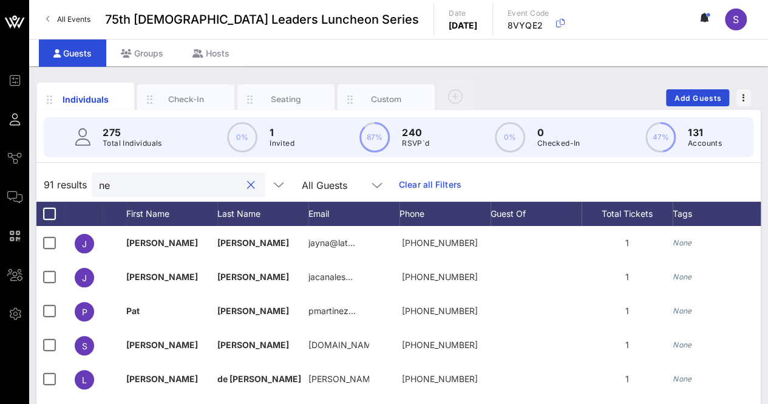
type input "n"
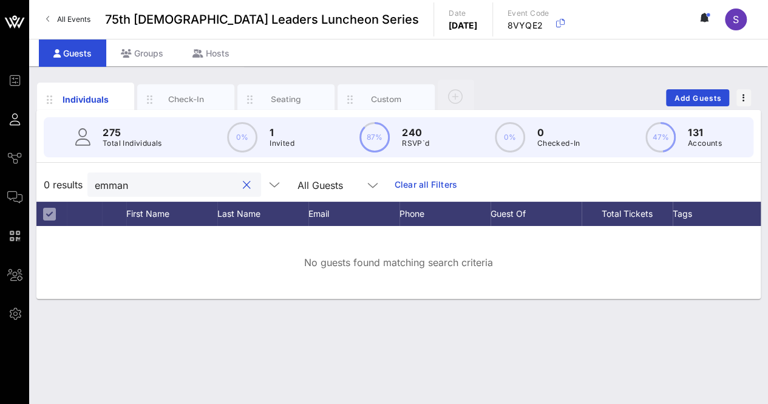
click at [169, 185] on input "emman" at bounding box center [166, 185] width 142 height 16
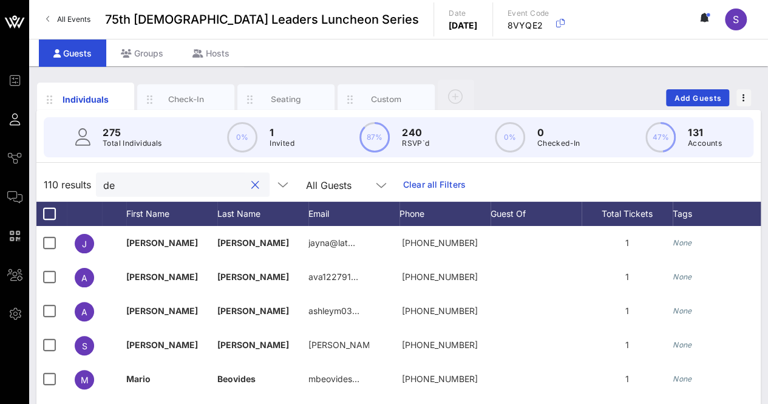
type input "d"
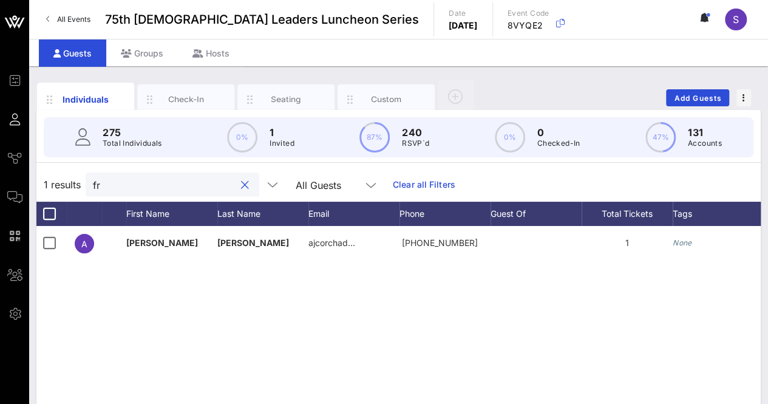
type input "f"
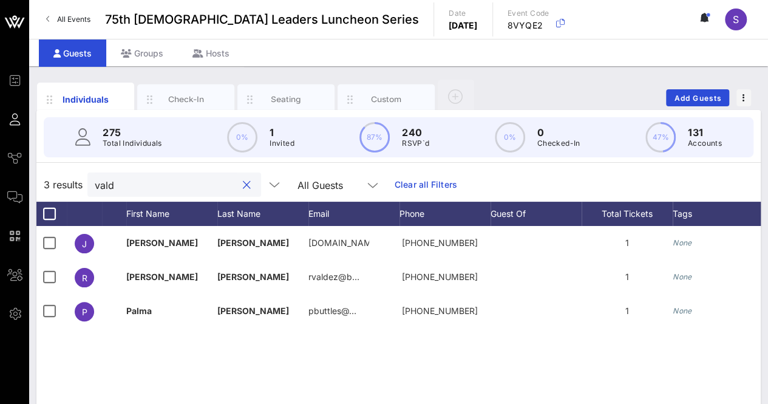
click at [149, 175] on div "vald" at bounding box center [166, 184] width 142 height 24
click at [147, 183] on input "vald" at bounding box center [166, 185] width 142 height 16
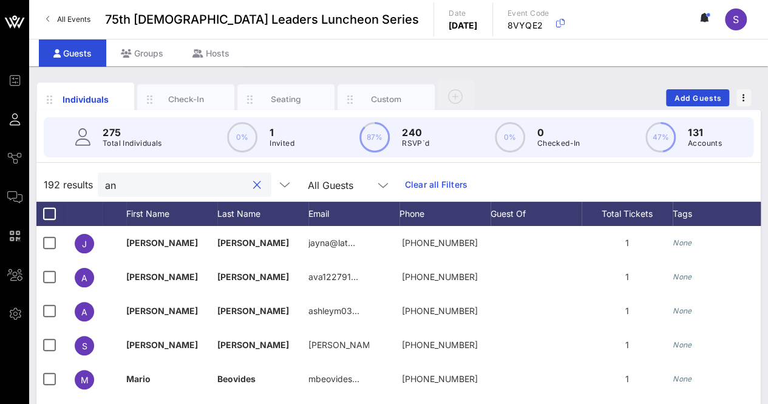
type input "a"
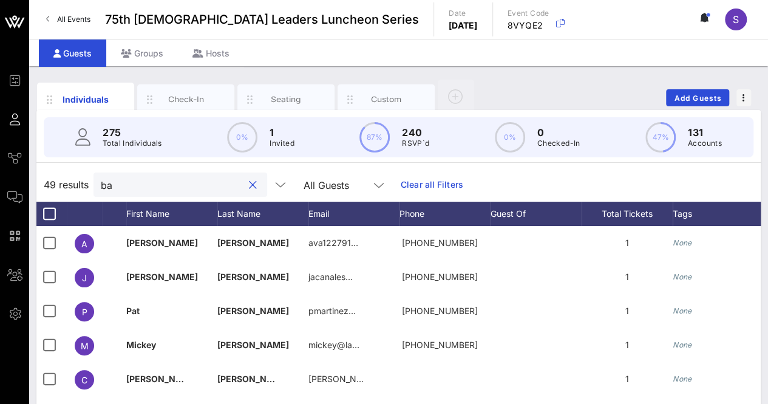
type input "b"
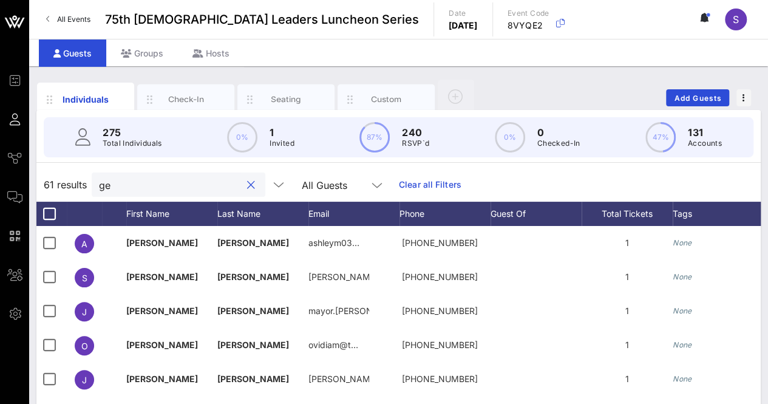
type input "g"
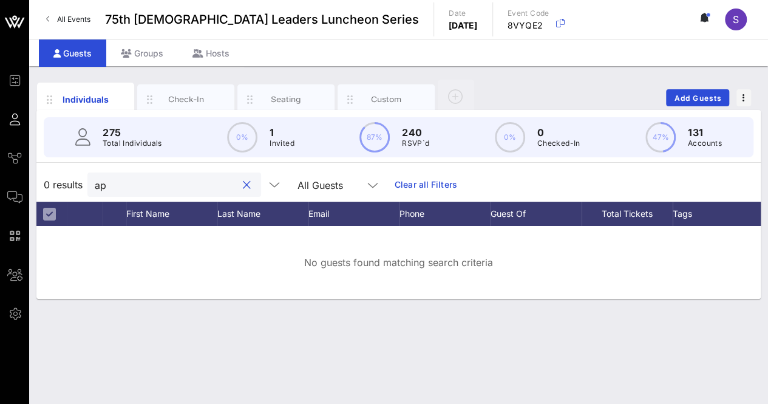
type input "a"
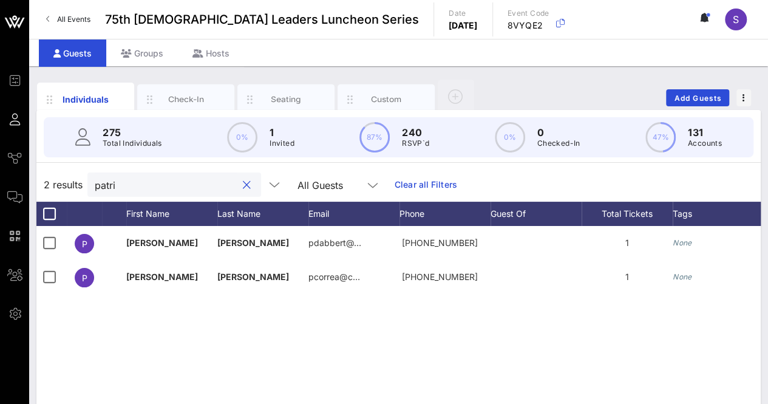
click at [174, 180] on input "patri" at bounding box center [166, 185] width 142 height 16
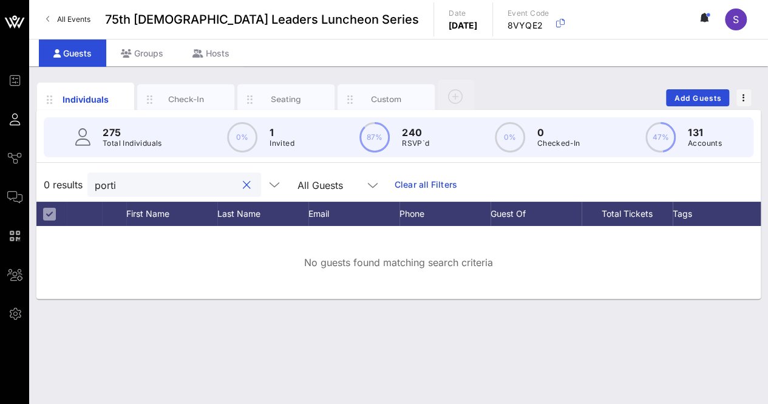
click at [166, 183] on input "porti" at bounding box center [166, 185] width 142 height 16
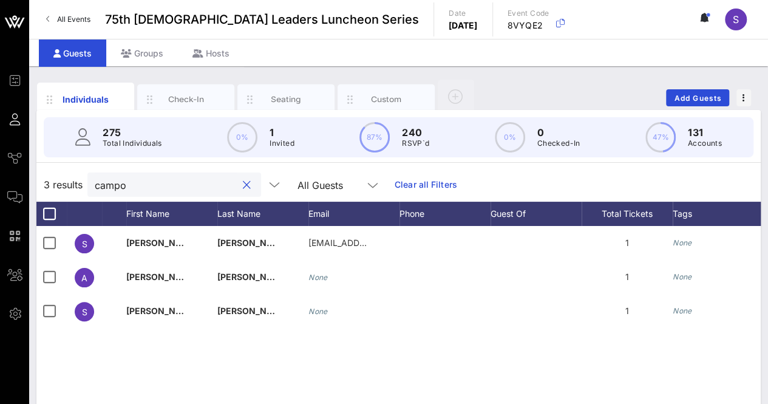
click at [141, 190] on input "campo" at bounding box center [166, 185] width 142 height 16
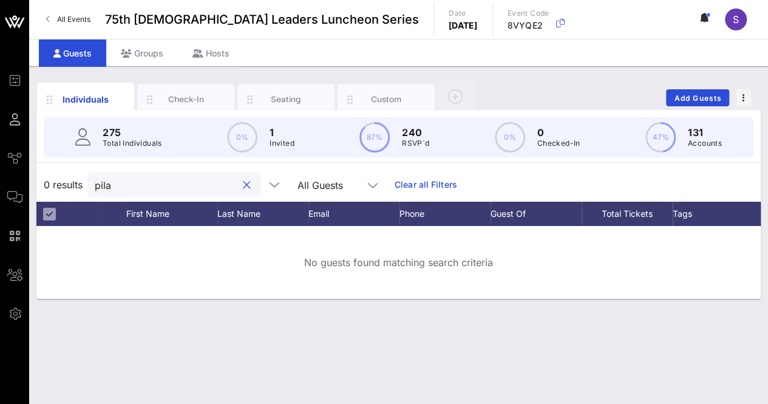
type input "pilar"
click at [243, 186] on button "clear icon" at bounding box center [247, 185] width 8 height 12
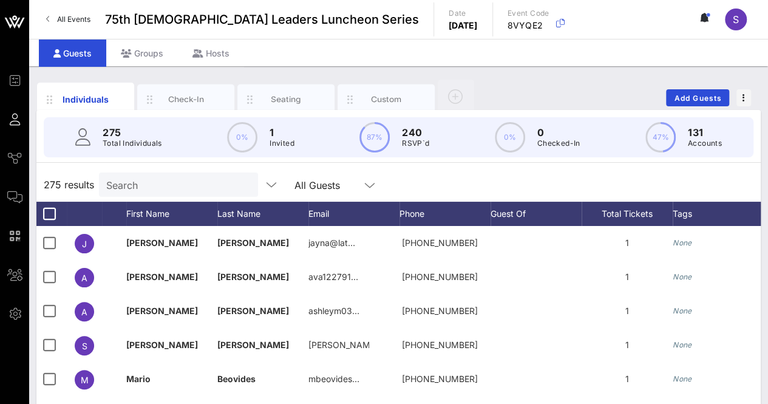
click at [465, 186] on div "275 results Search All Guests" at bounding box center [398, 185] width 724 height 34
